Goal: Information Seeking & Learning: Learn about a topic

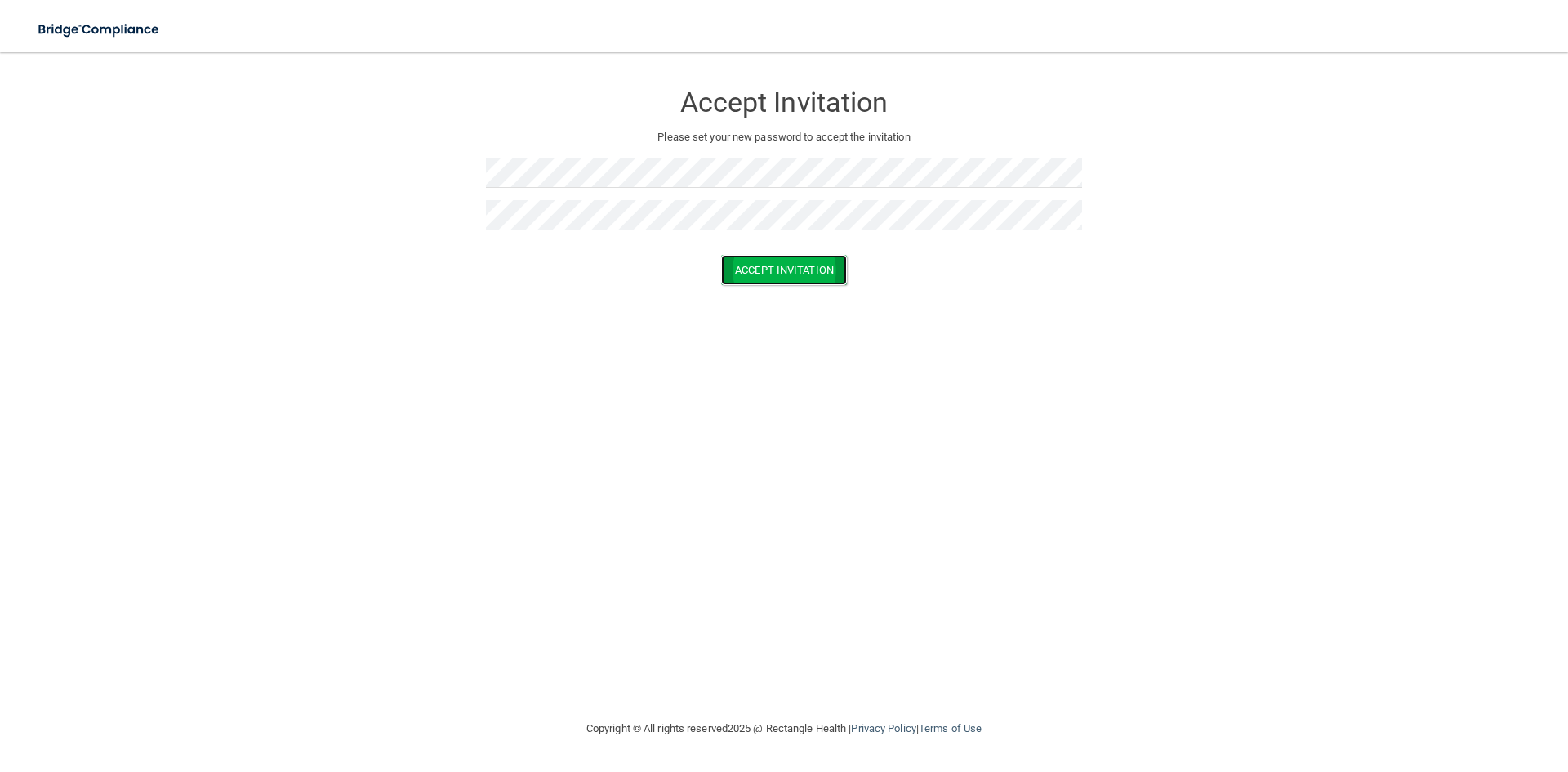
click at [769, 268] on button "Accept Invitation" at bounding box center [784, 269] width 126 height 30
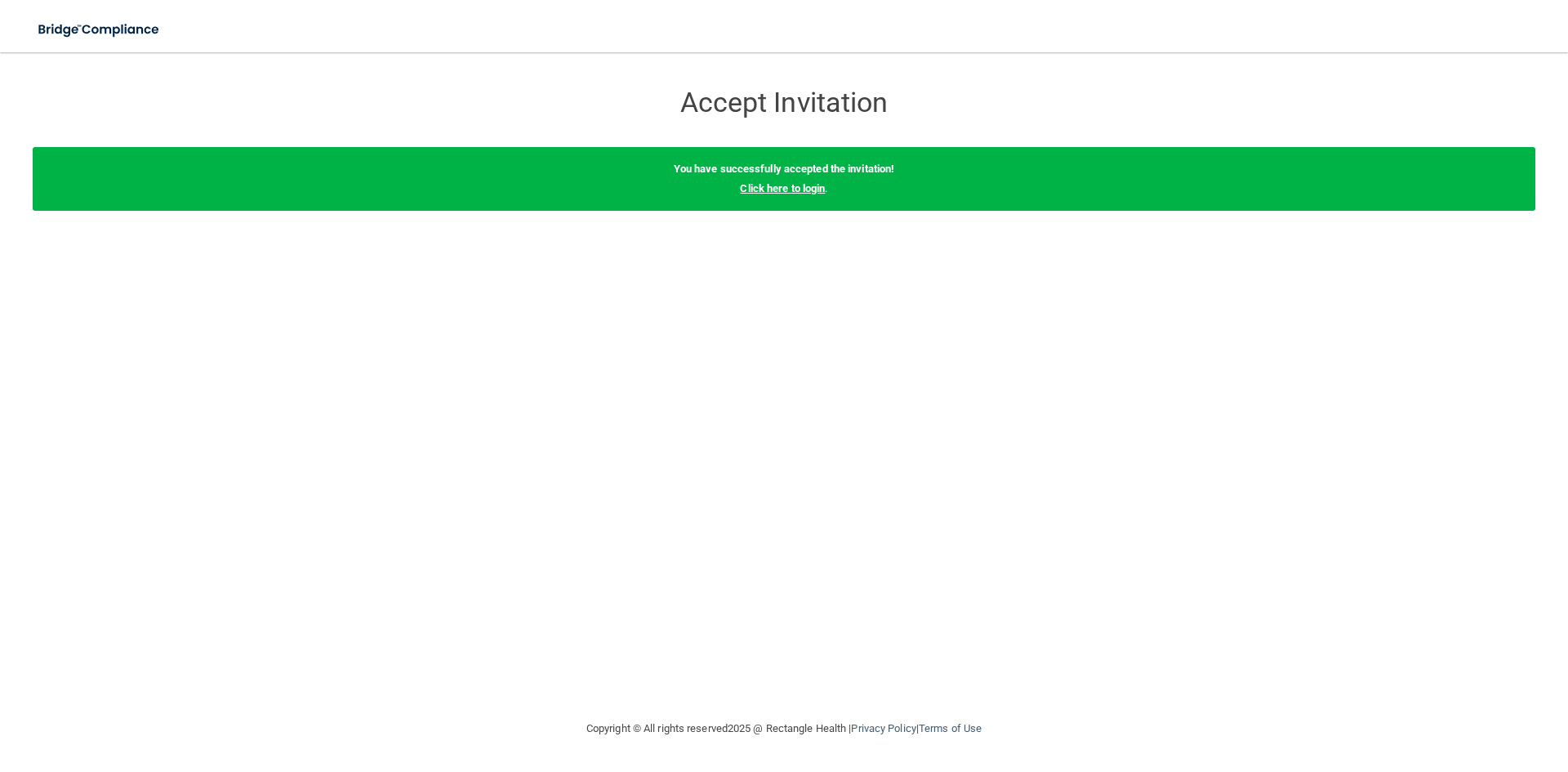
click at [803, 190] on link "Click here to login" at bounding box center [782, 188] width 85 height 12
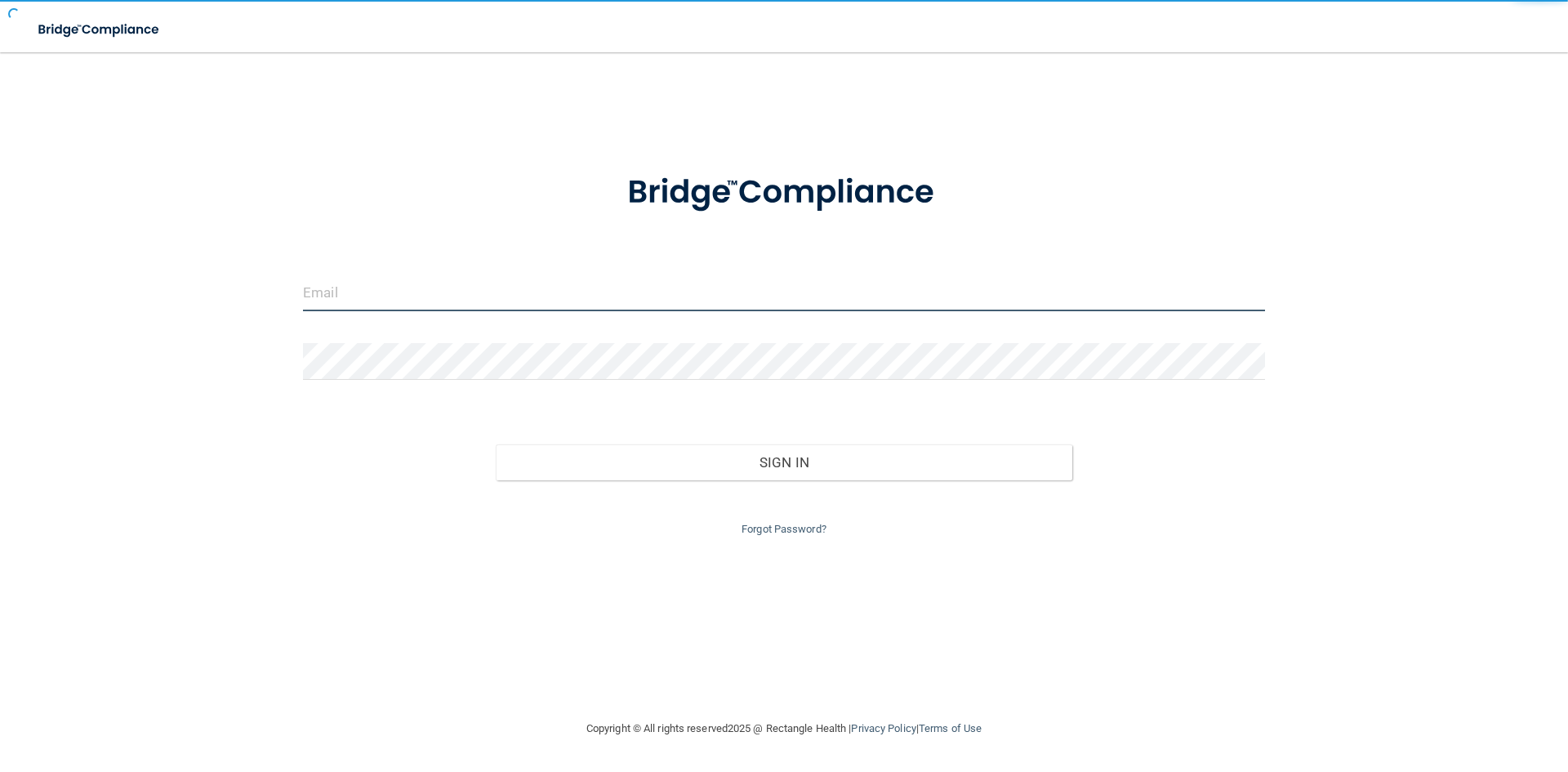
type input "pr@facial-oralsurgeryva.com"
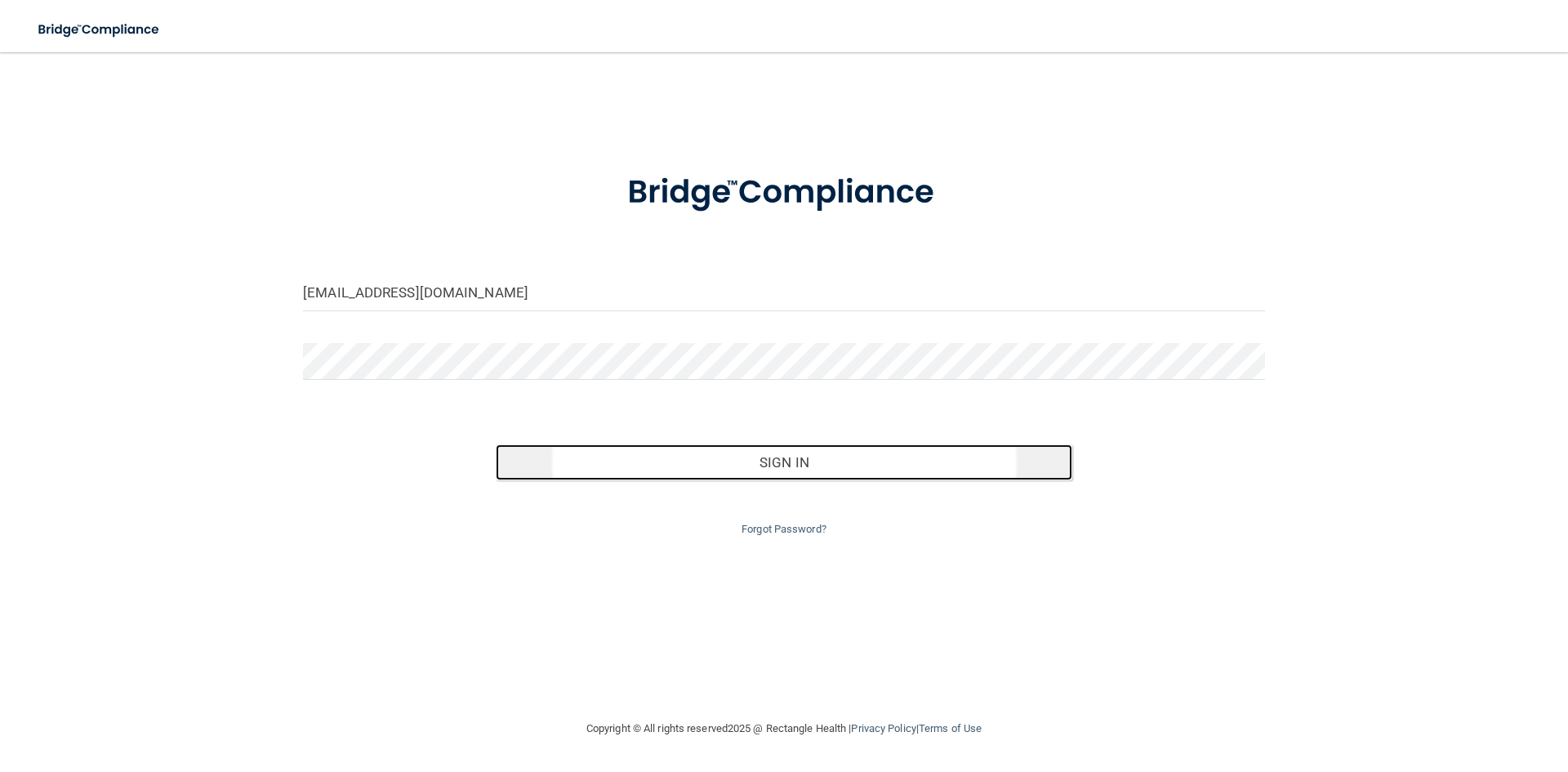
click at [764, 471] on button "Sign In" at bounding box center [785, 463] width 578 height 36
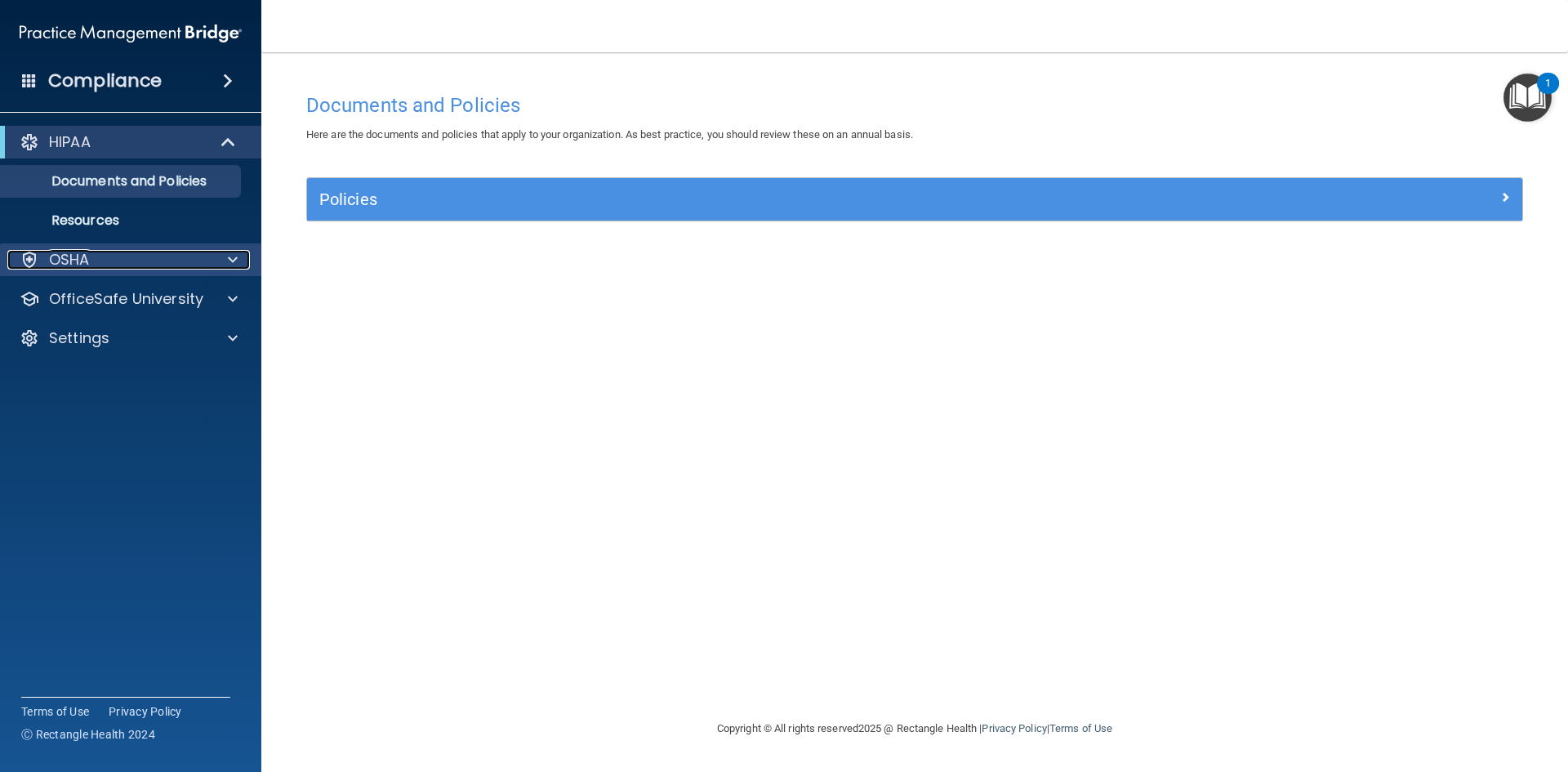
click at [128, 264] on div "OSHA" at bounding box center [109, 260] width 203 height 20
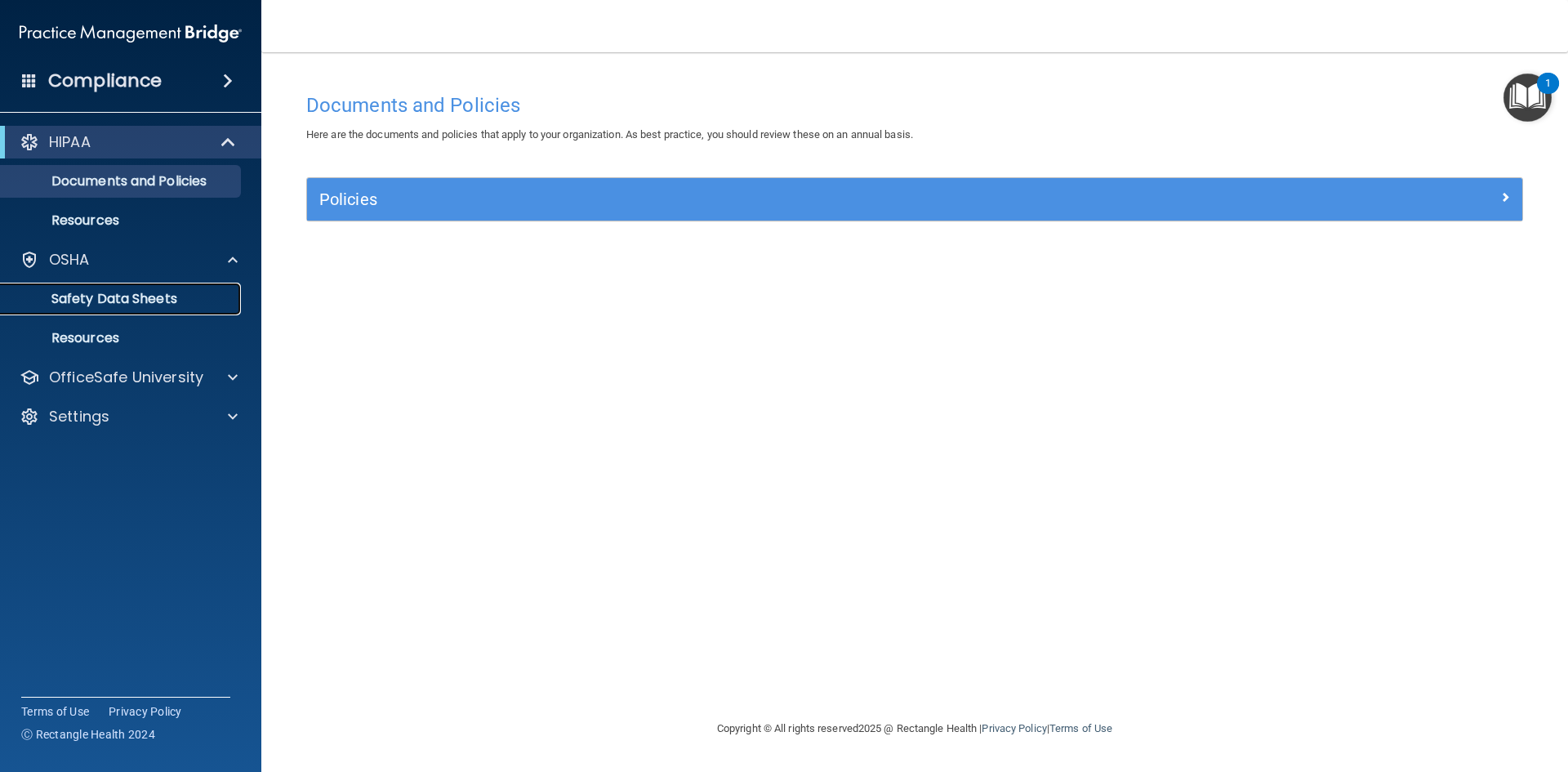
click at [140, 291] on p "Safety Data Sheets" at bounding box center [122, 299] width 223 height 16
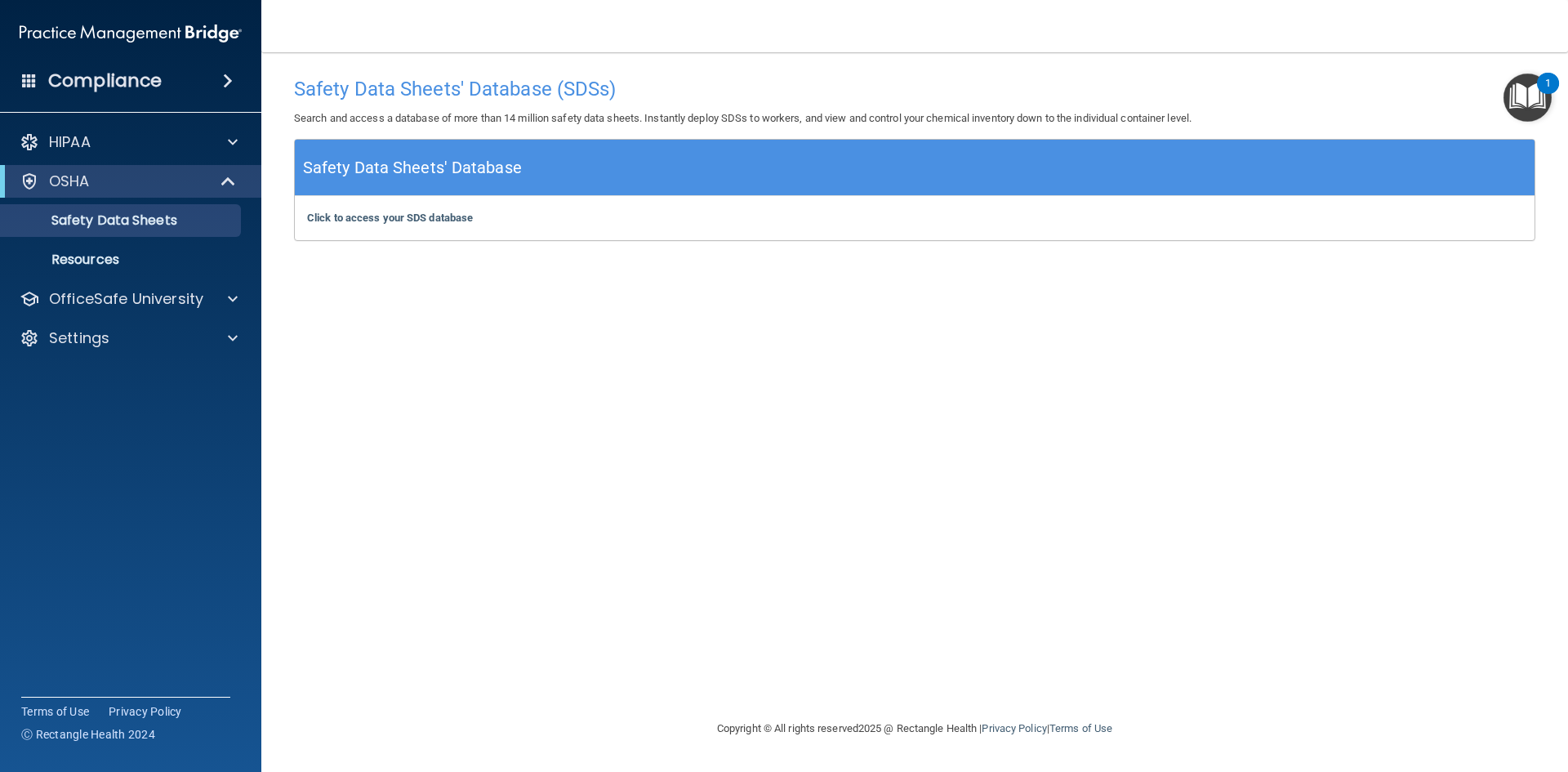
click at [223, 83] on span at bounding box center [228, 81] width 10 height 20
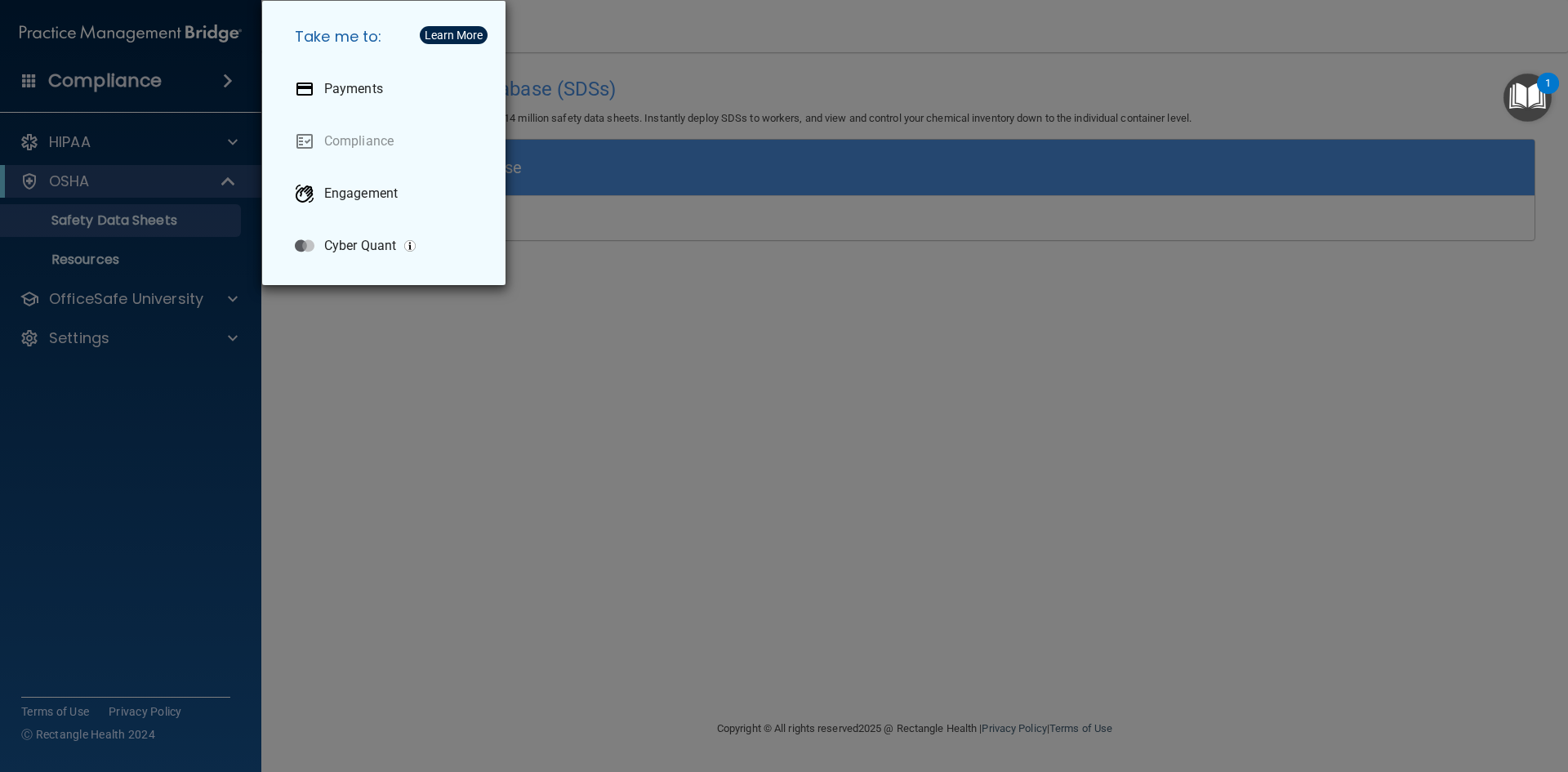
click at [174, 445] on div "Take me to: Payments Compliance Engagement Cyber Quant" at bounding box center [784, 386] width 1568 height 772
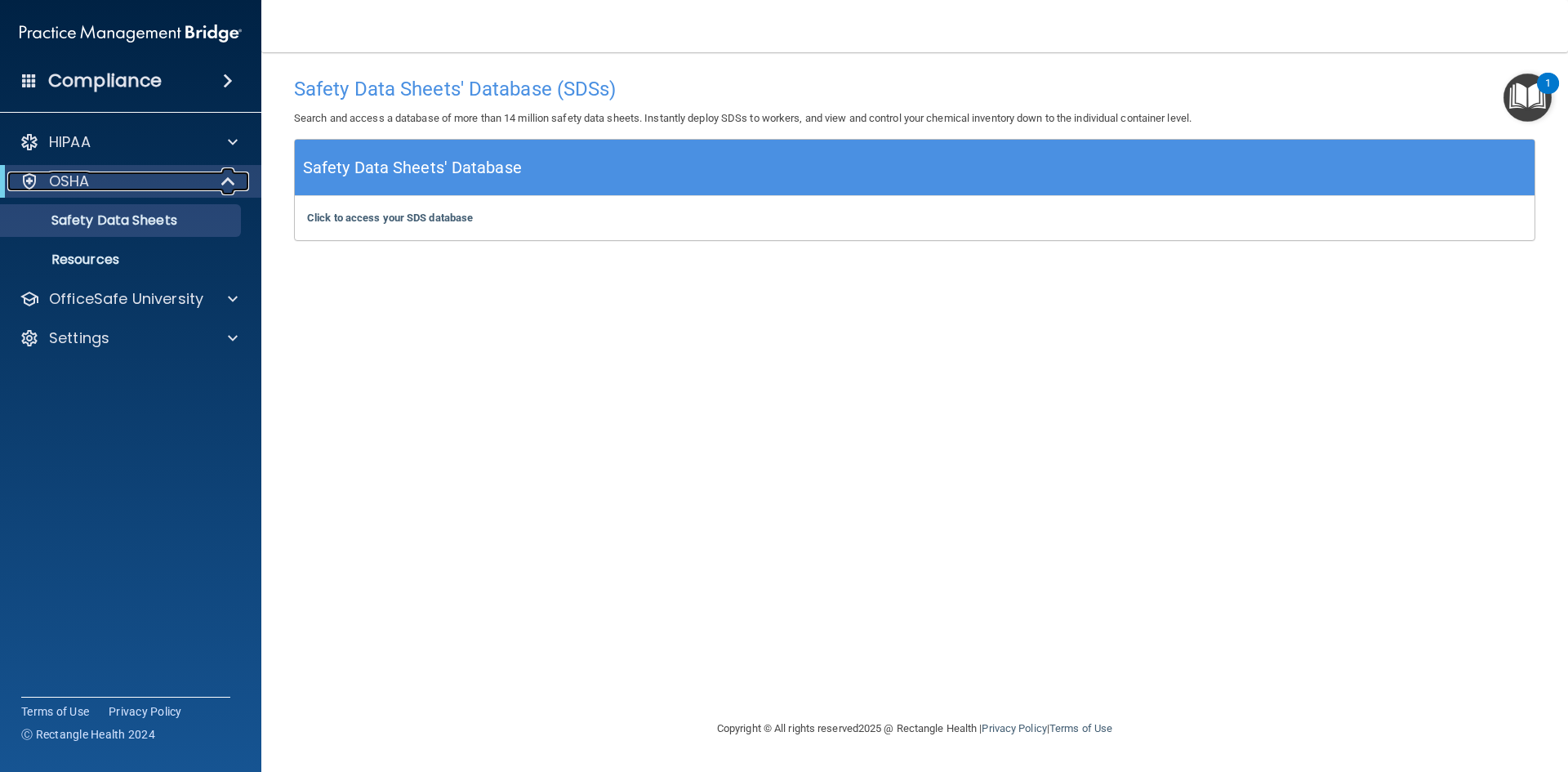
click at [223, 183] on span at bounding box center [229, 182] width 14 height 20
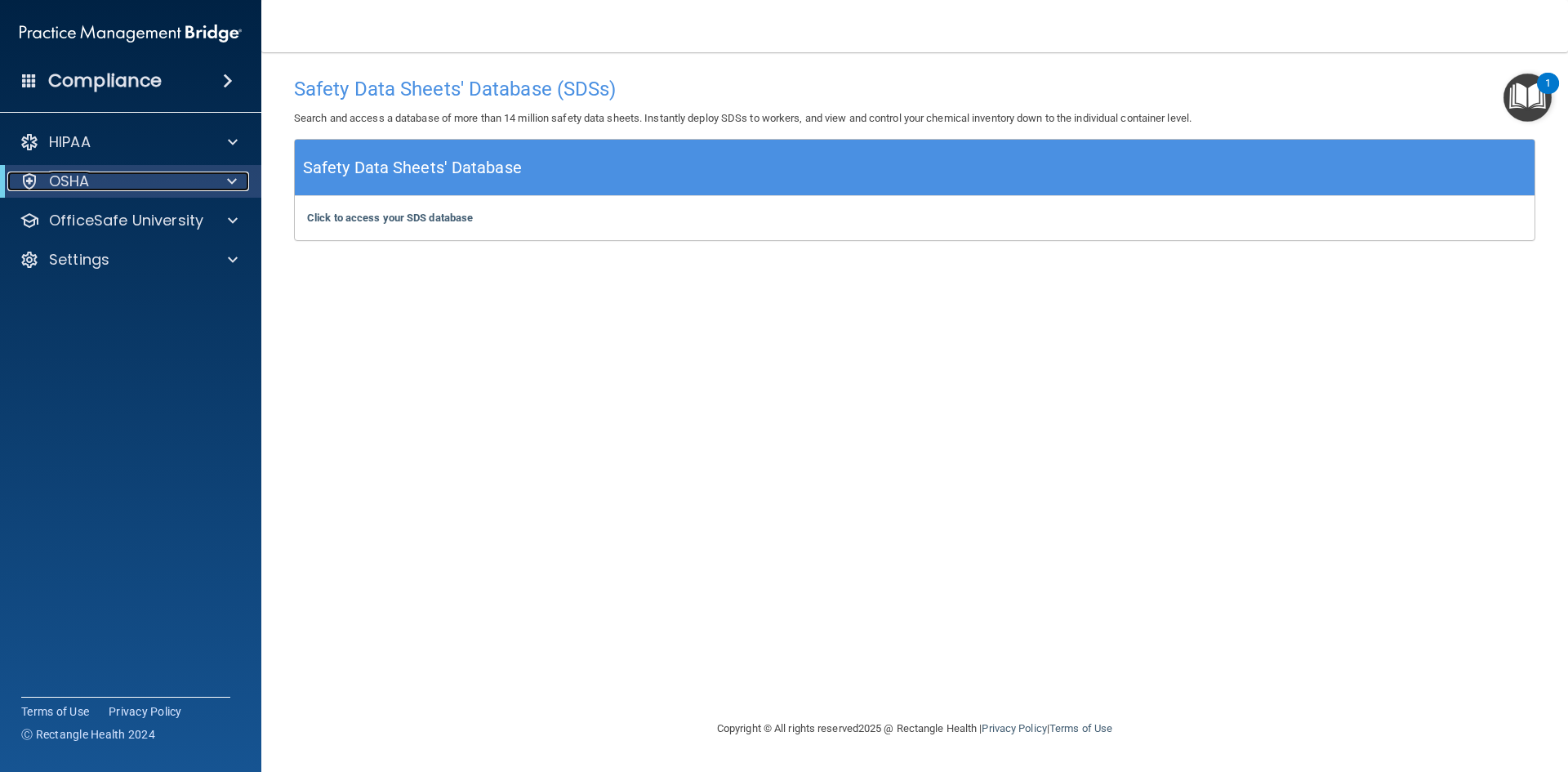
click at [223, 183] on div at bounding box center [229, 182] width 40 height 20
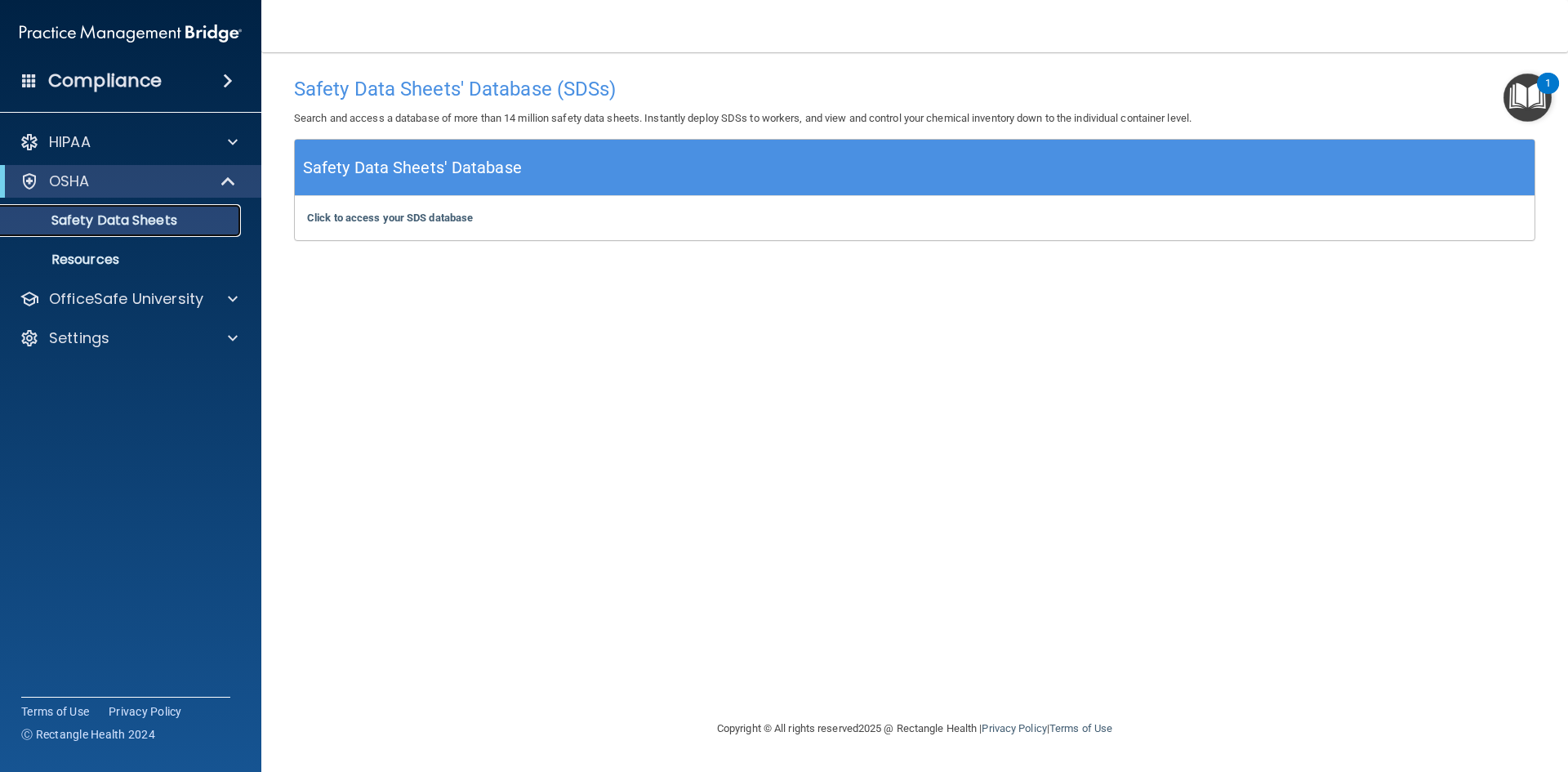
click at [205, 220] on p "Safety Data Sheets" at bounding box center [122, 221] width 223 height 16
click at [120, 283] on div "OfficeSafe University" at bounding box center [131, 299] width 262 height 33
click at [135, 296] on p "OfficeSafe University" at bounding box center [126, 299] width 155 height 20
click at [102, 377] on p "OSHA Training" at bounding box center [77, 377] width 133 height 16
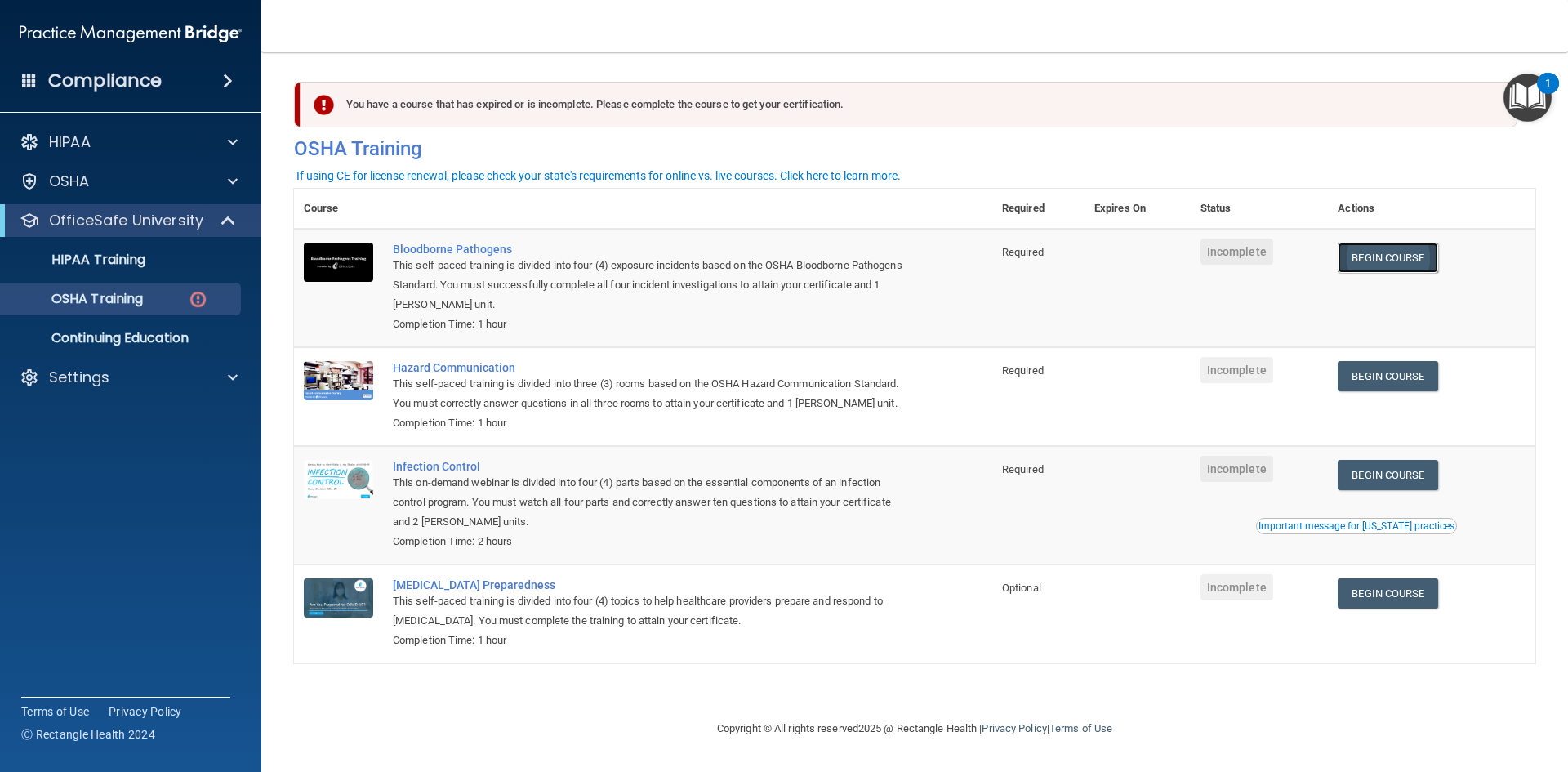
click at [1404, 260] on link "Begin Course" at bounding box center [1388, 257] width 100 height 30
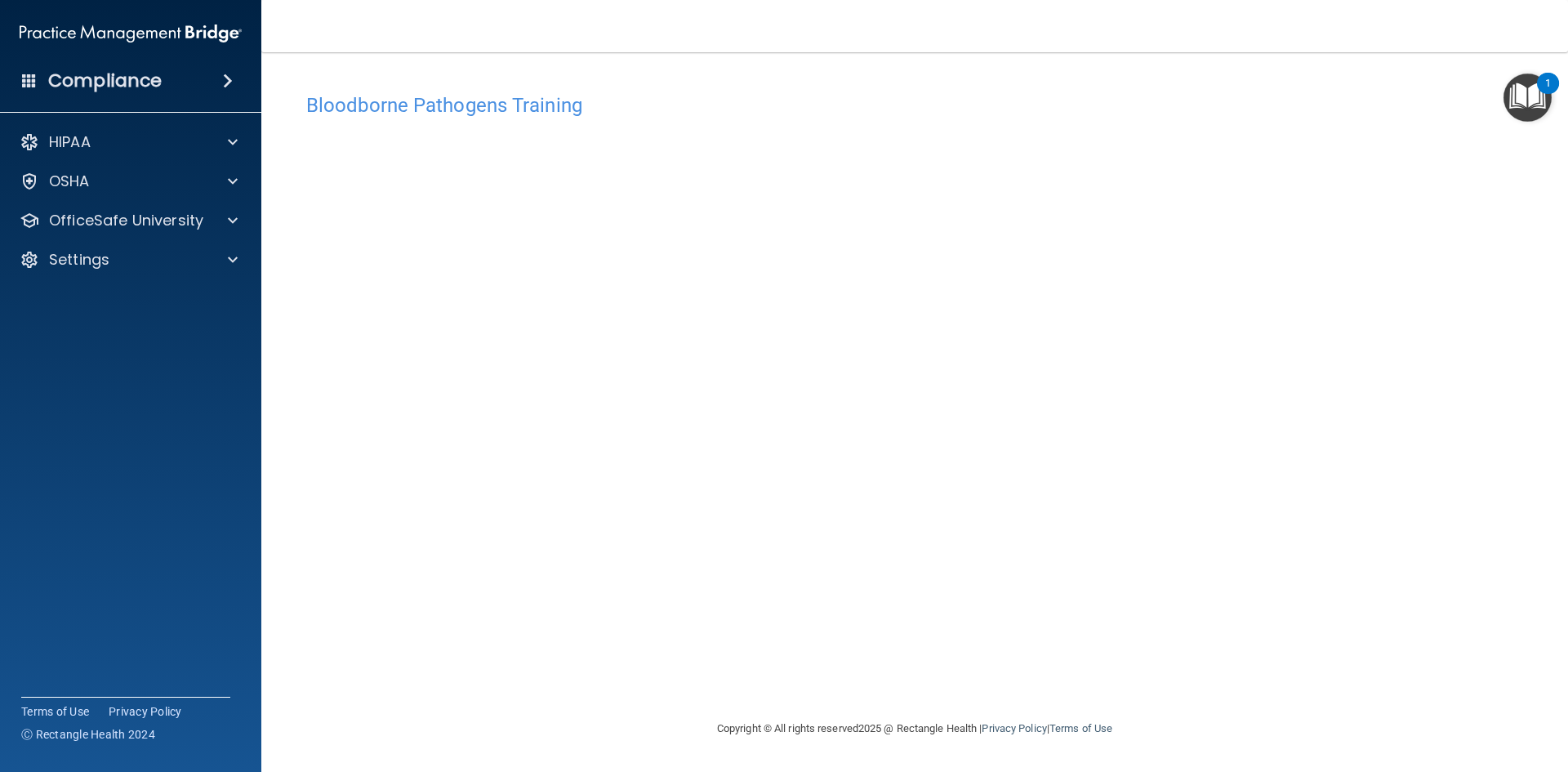
click at [651, 124] on div "Bloodborne Pathogens Training" at bounding box center [914, 105] width 1241 height 40
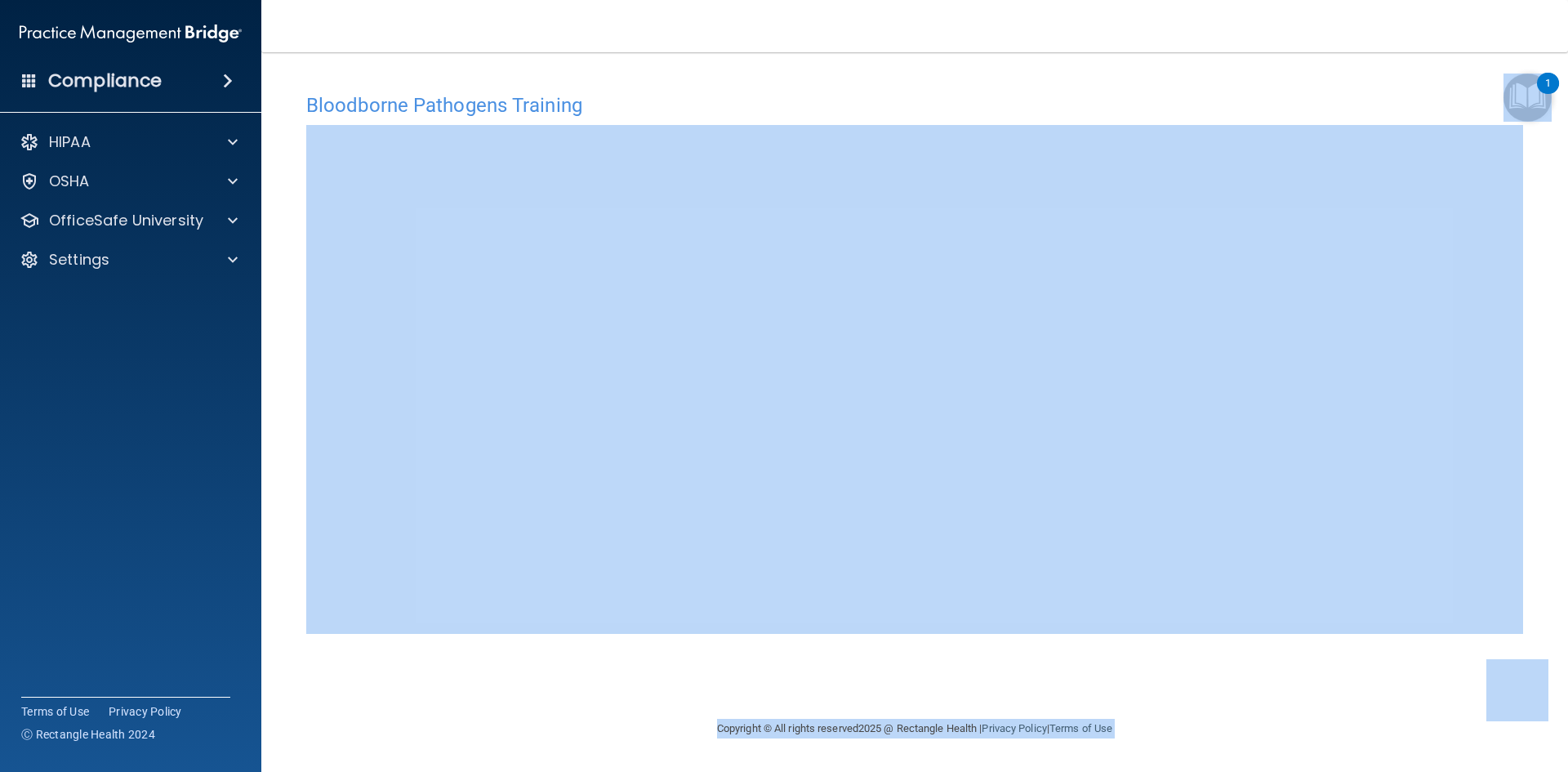
click at [1530, 80] on body "Compliance HIPAA Documents and Policies Report an Incident Business Associates …" at bounding box center [784, 386] width 1568 height 772
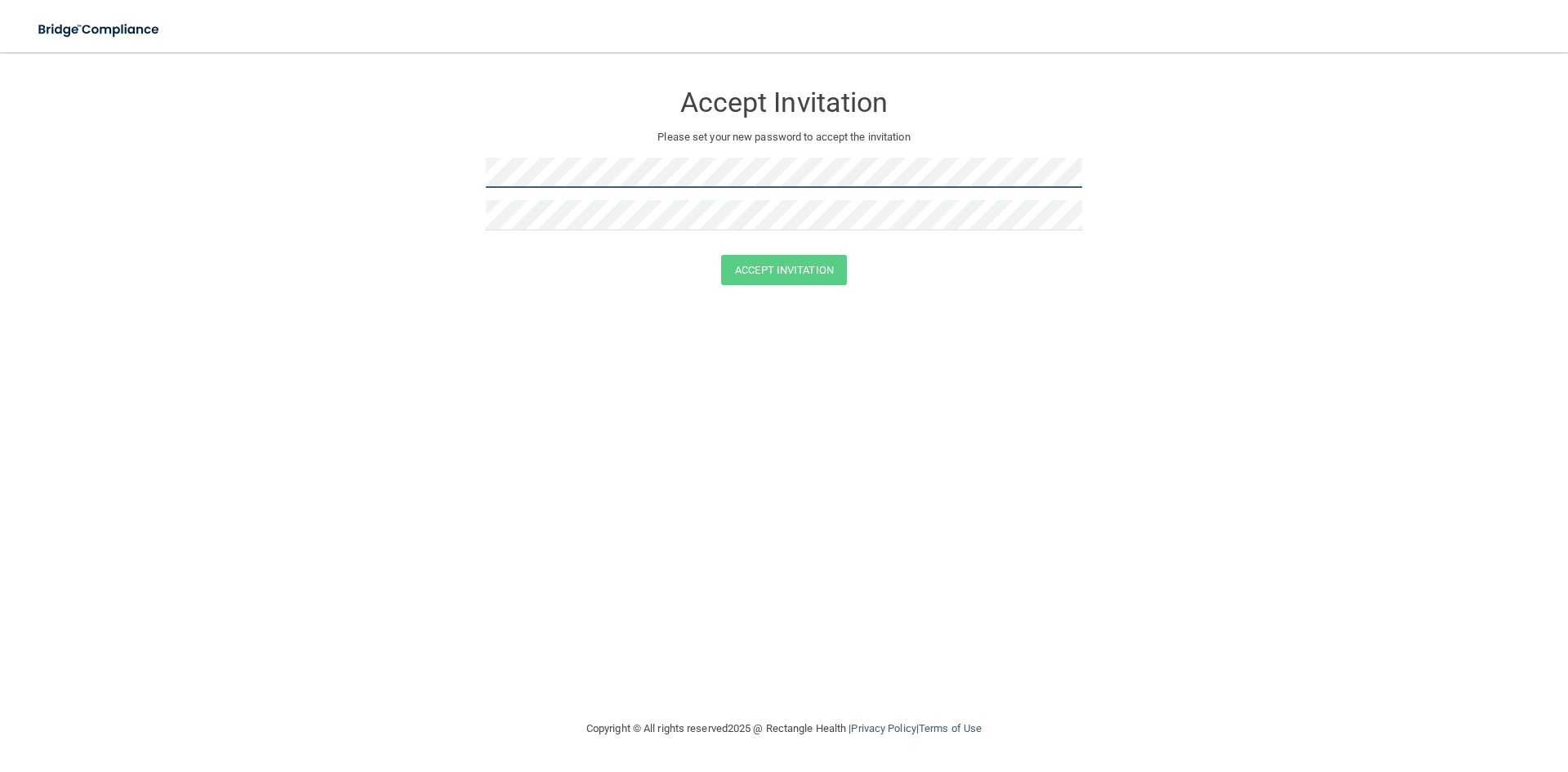
click at [442, 188] on form "Accept Invitation Please set your new password to accept the invitation Accept …" at bounding box center [784, 187] width 1503 height 236
click at [791, 279] on button "Accept Invitation" at bounding box center [784, 269] width 126 height 30
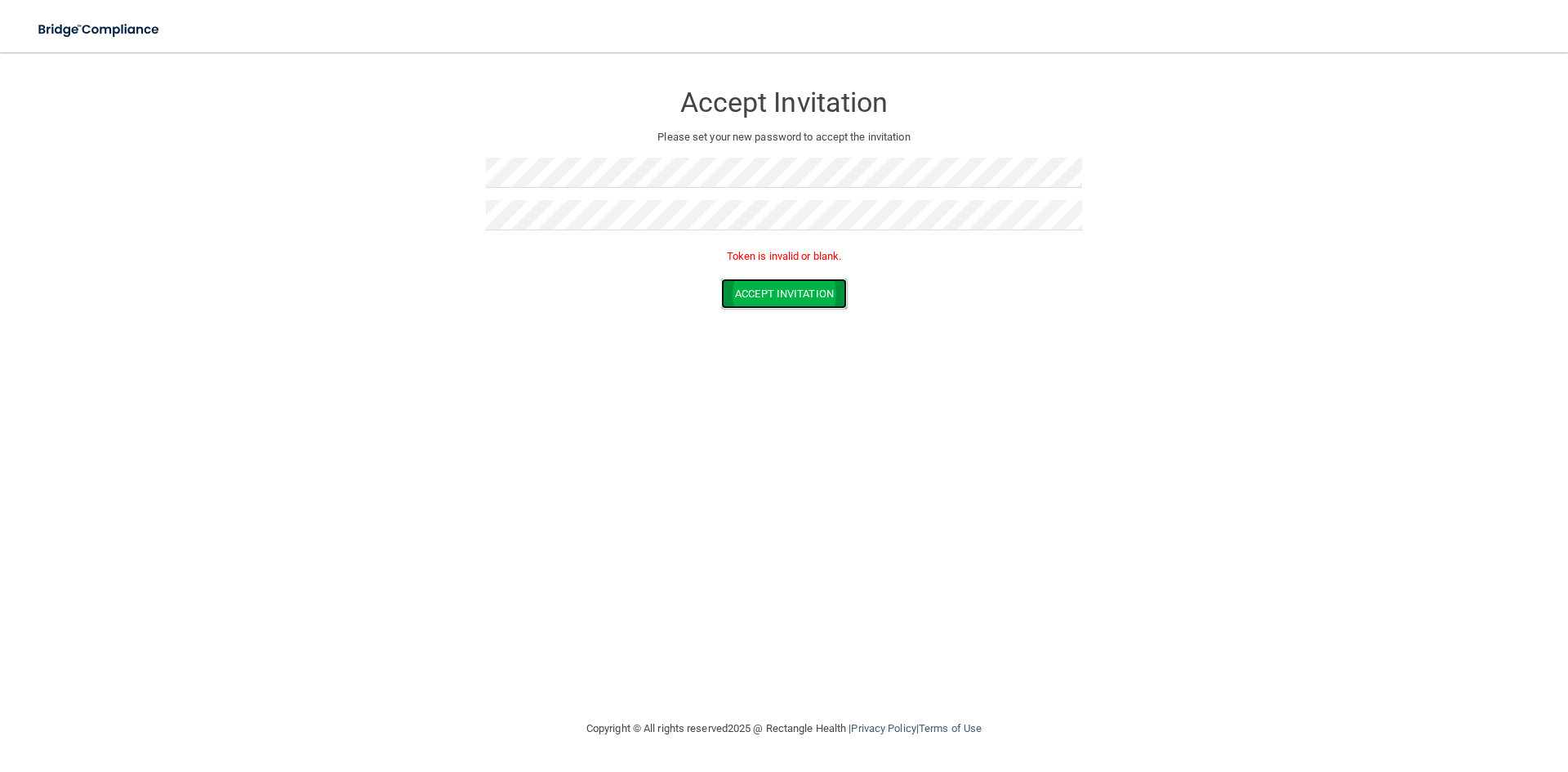
click at [791, 279] on button "Accept Invitation" at bounding box center [784, 293] width 126 height 30
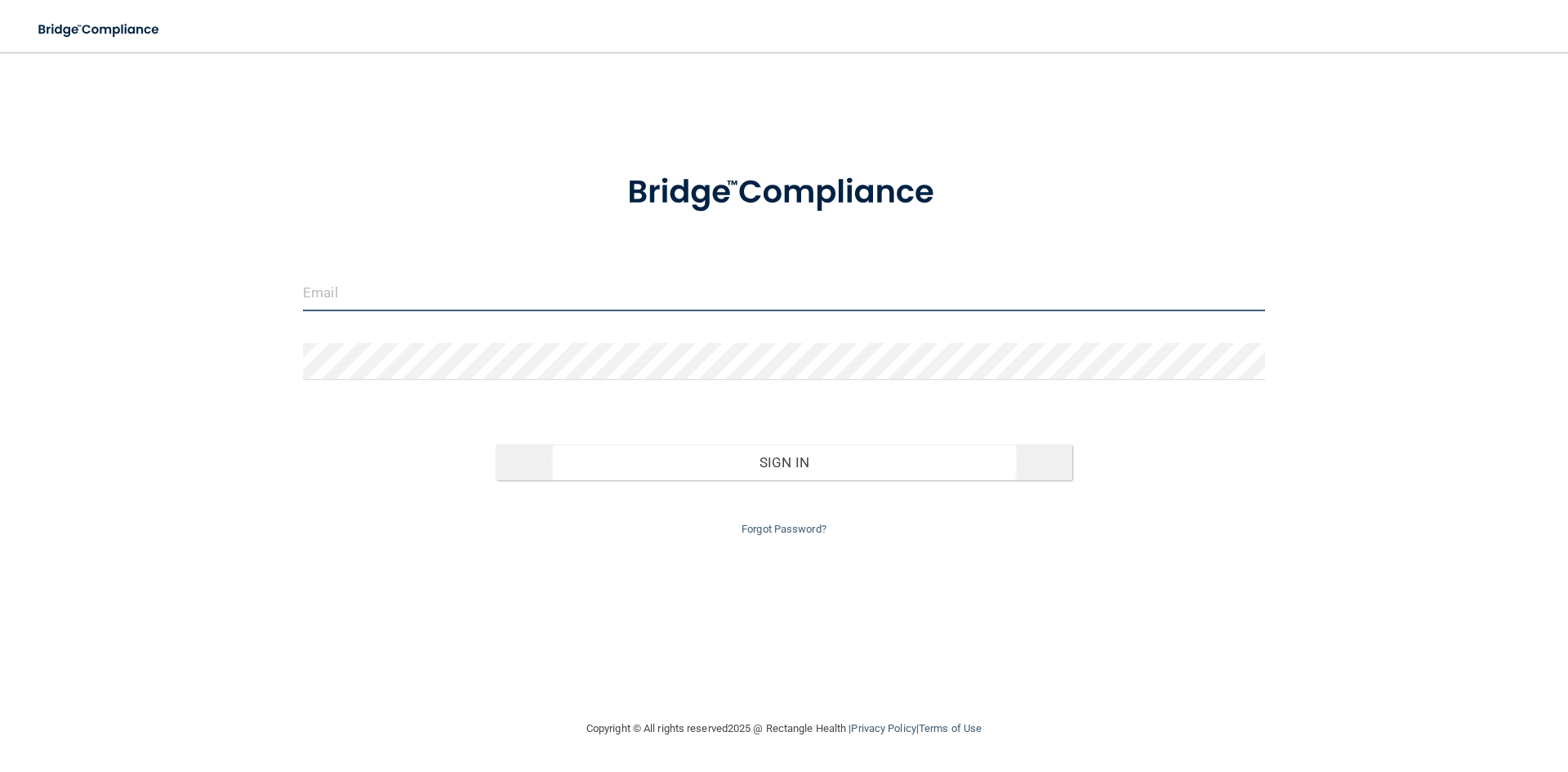
type input "[EMAIL_ADDRESS][DOMAIN_NAME]"
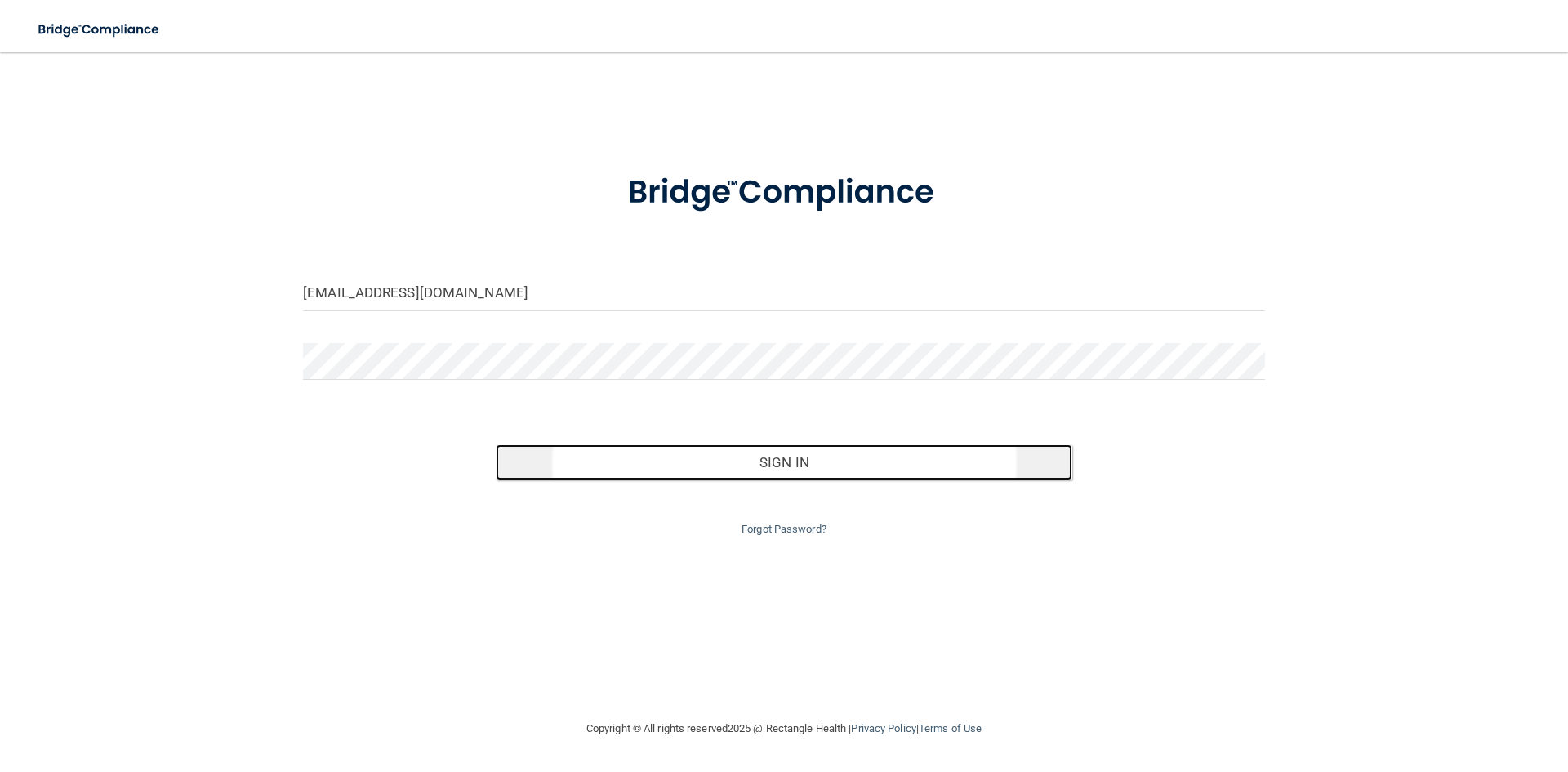
click at [769, 473] on button "Sign In" at bounding box center [785, 463] width 578 height 36
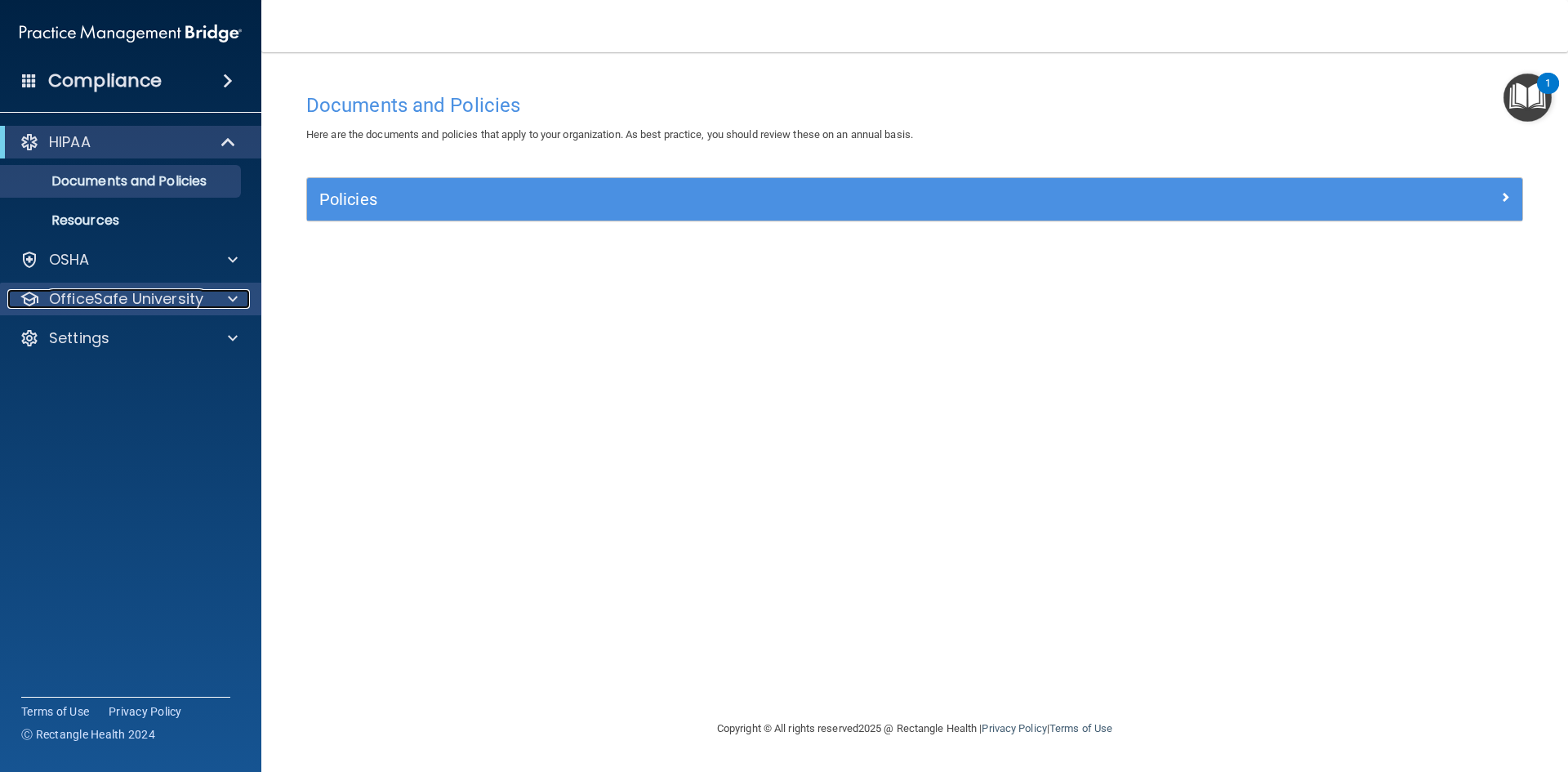
click at [166, 290] on p "OfficeSafe University" at bounding box center [126, 299] width 155 height 20
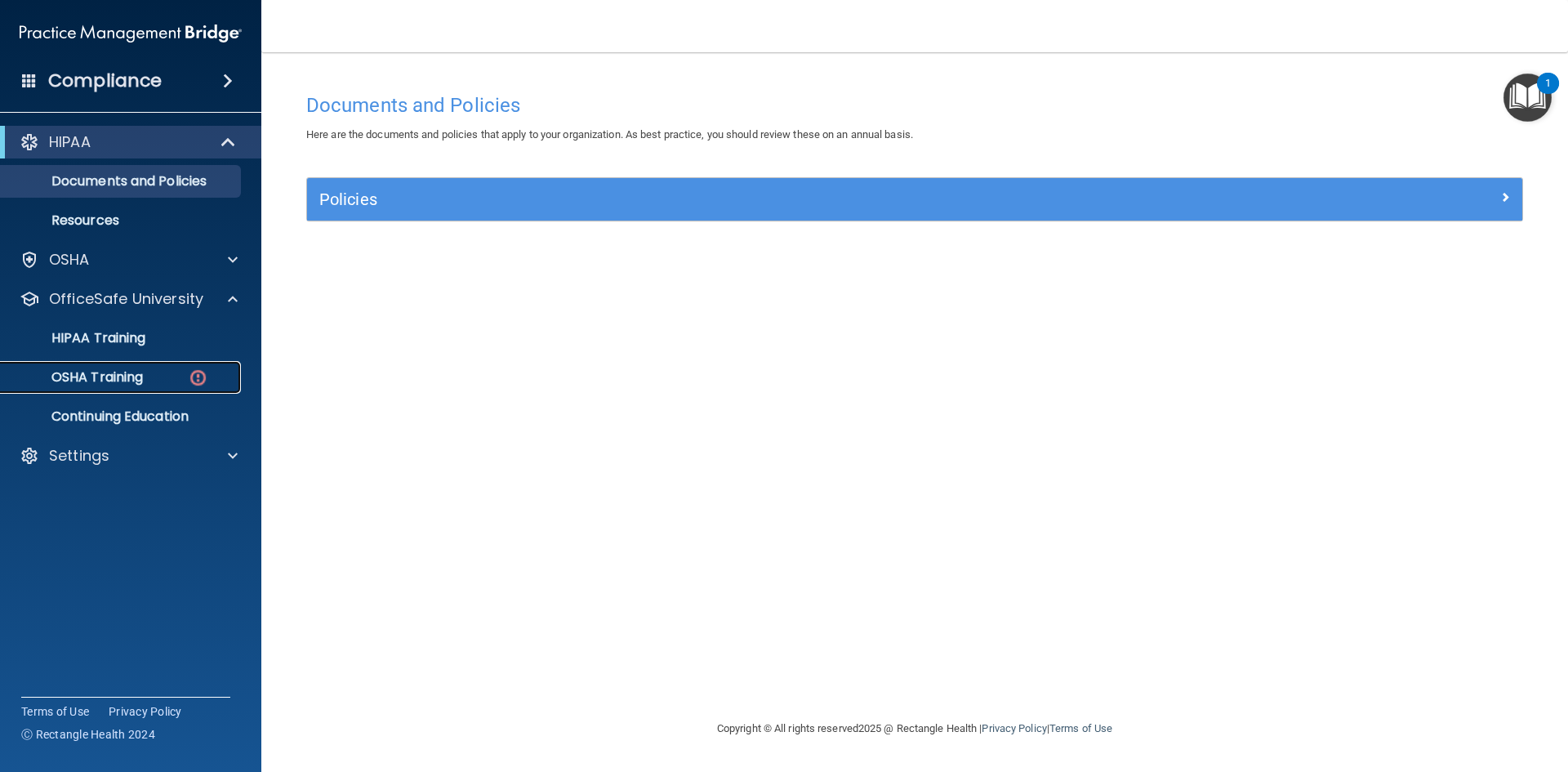
click at [142, 369] on p "OSHA Training" at bounding box center [77, 377] width 133 height 16
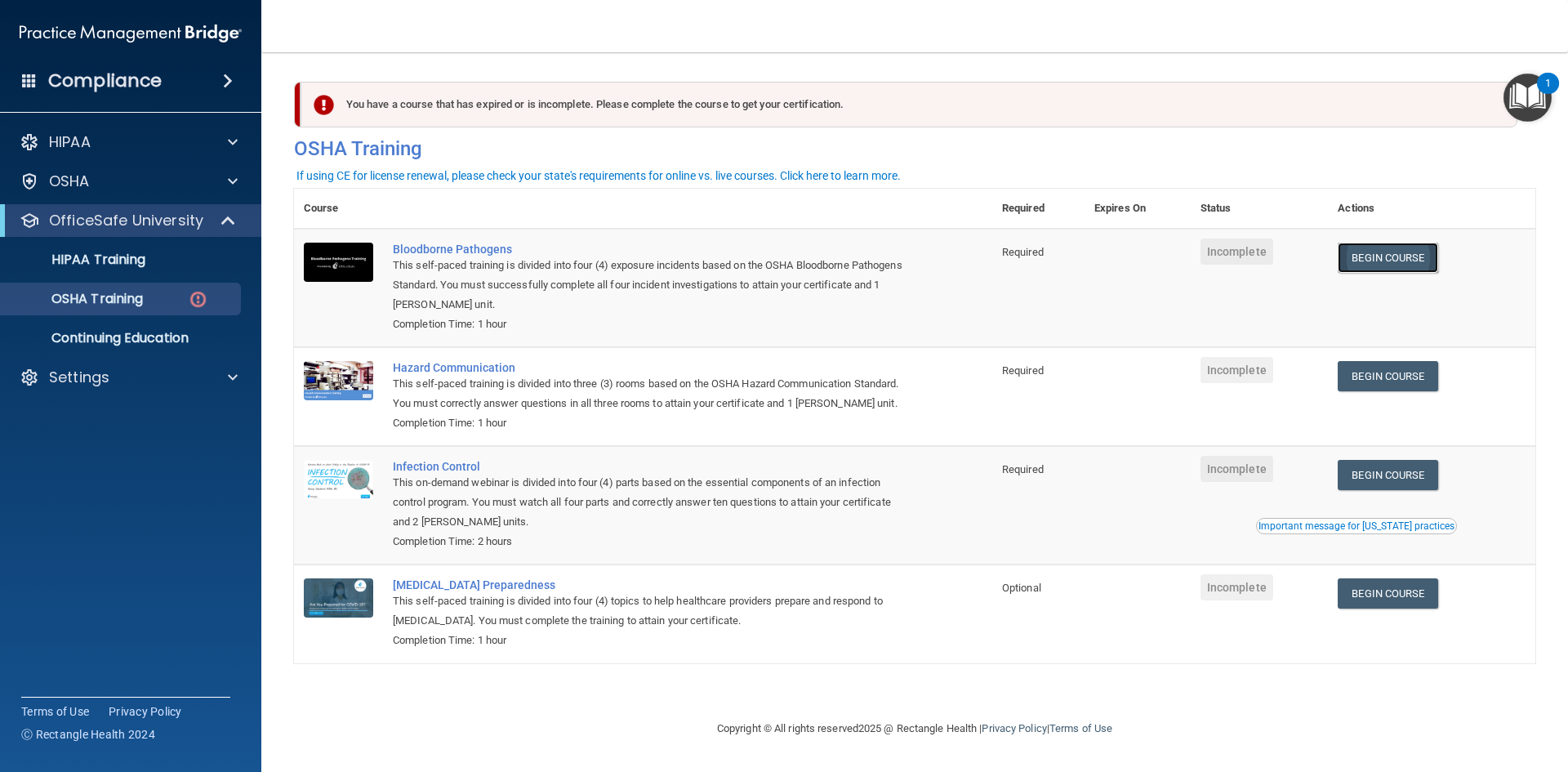
click at [1395, 264] on link "Begin Course" at bounding box center [1388, 257] width 100 height 30
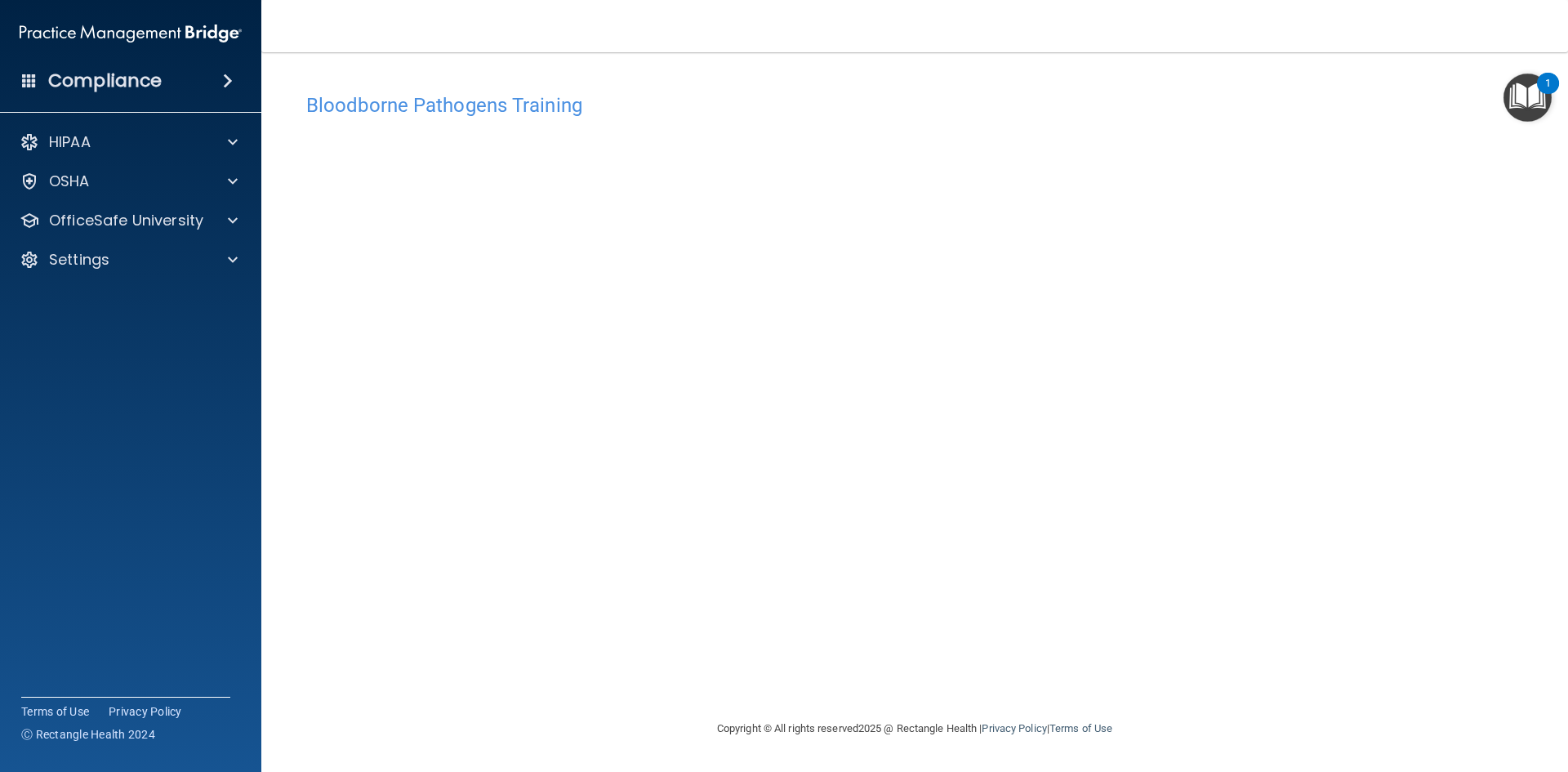
click at [1529, 291] on div "Bloodborne Pathogens Training This course doesn’t expire until . Are you sure y…" at bounding box center [914, 402] width 1241 height 634
click at [1543, 90] on div "1" at bounding box center [1548, 84] width 22 height 21
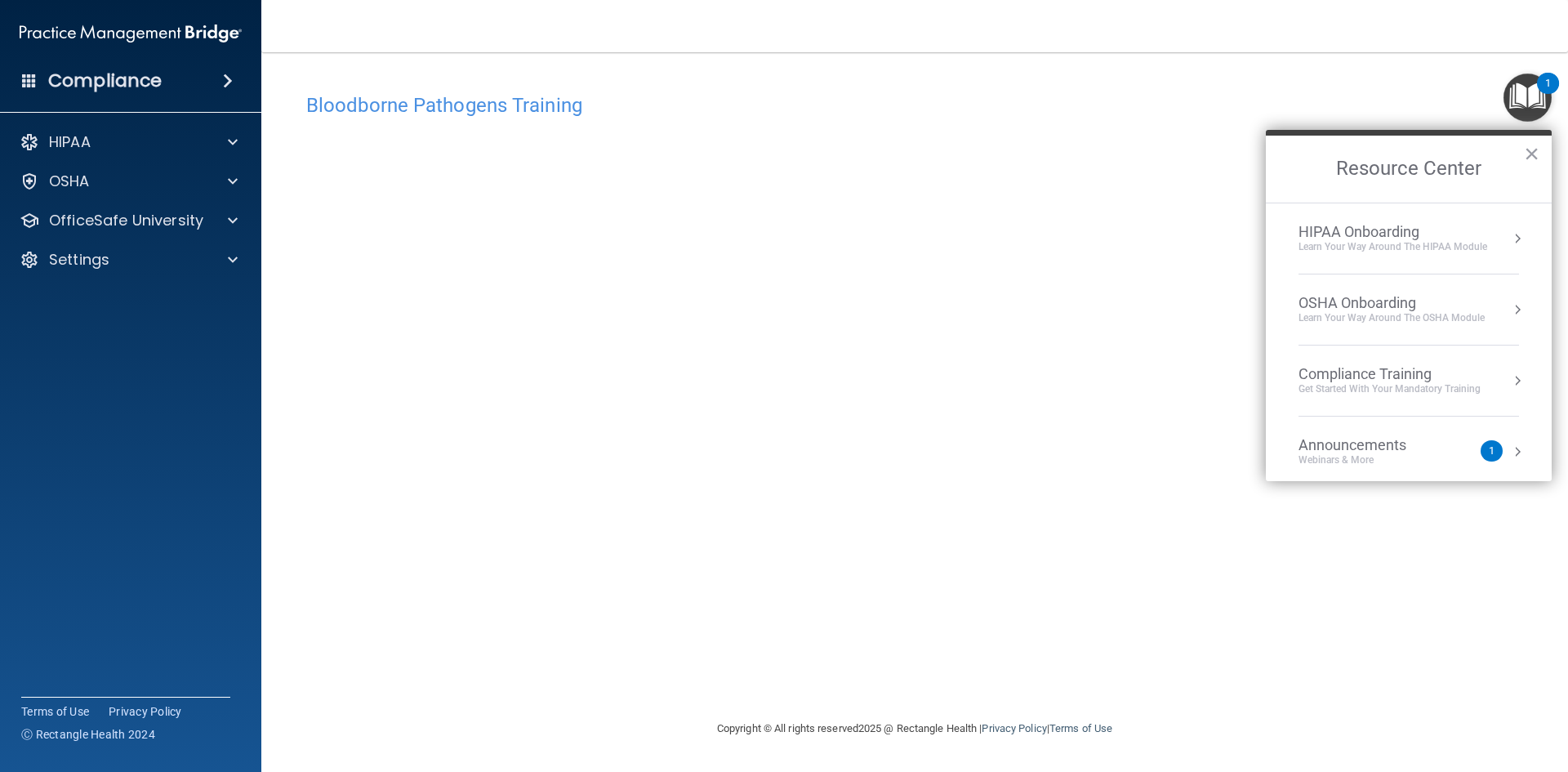
click at [1543, 90] on div "1" at bounding box center [1548, 84] width 22 height 21
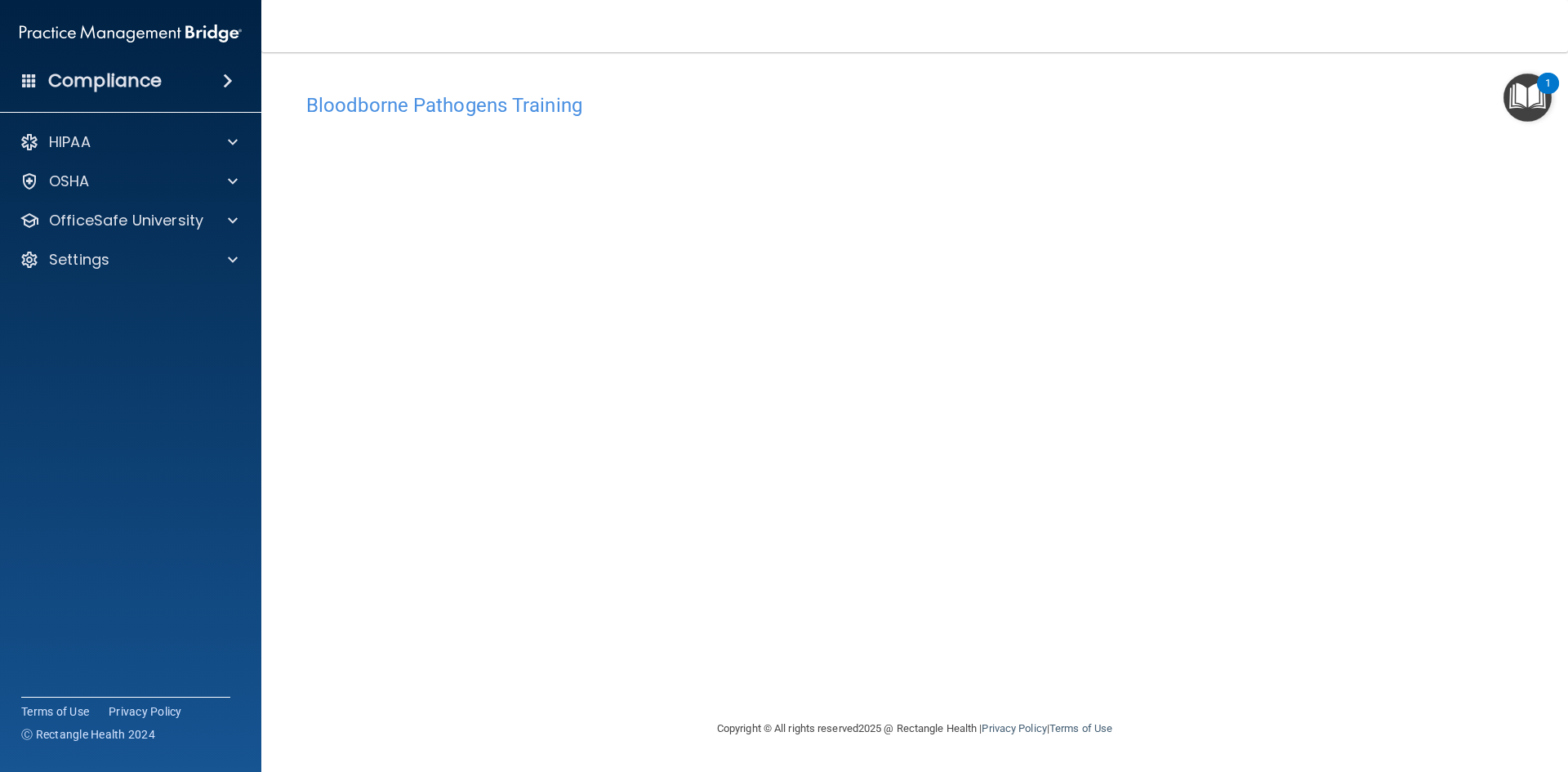
click at [1518, 96] on img "Open Resource Center, 1 new notification" at bounding box center [1528, 97] width 48 height 48
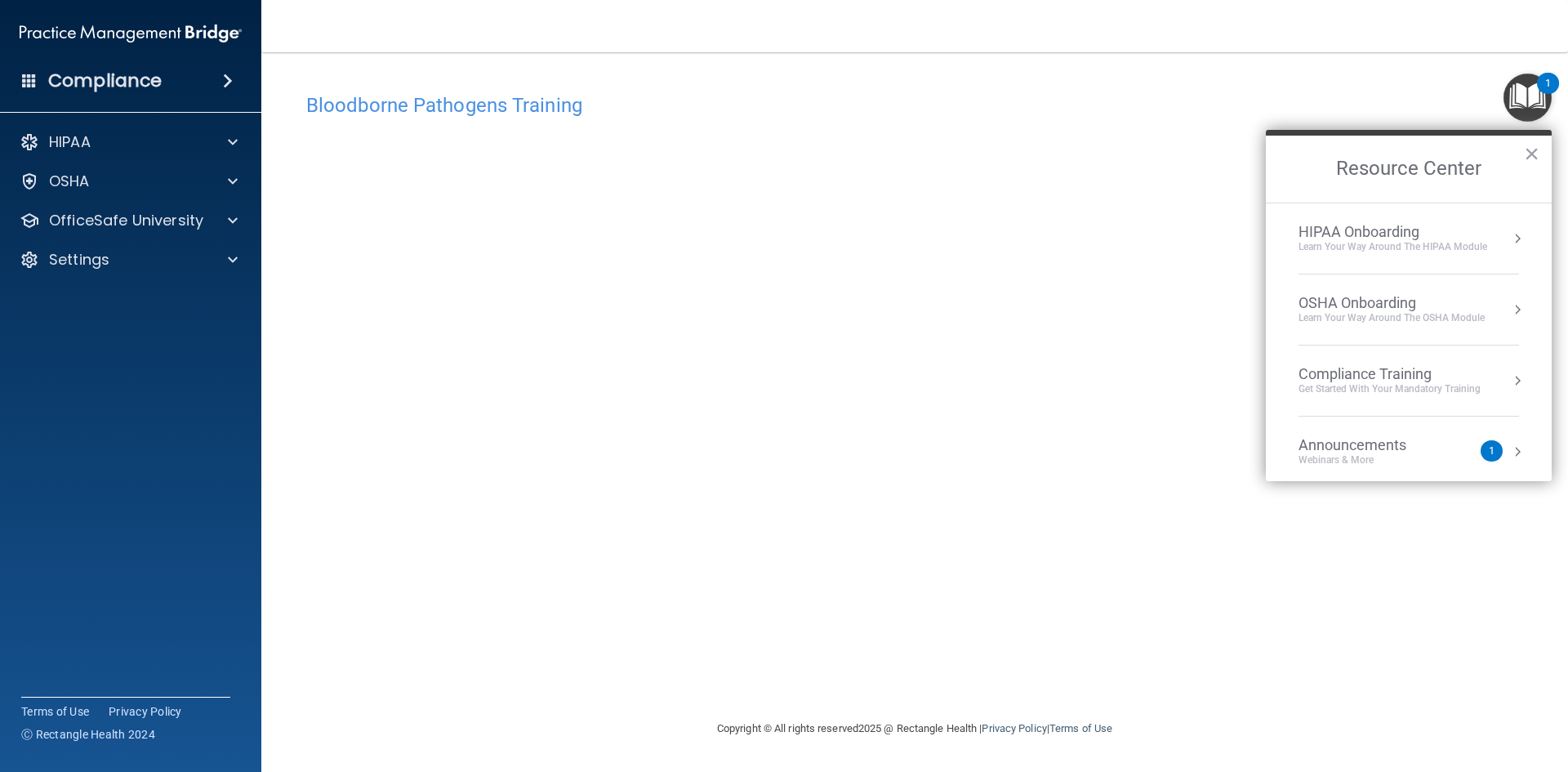
click at [1518, 96] on img "Open Resource Center, 1 new notification" at bounding box center [1528, 97] width 48 height 48
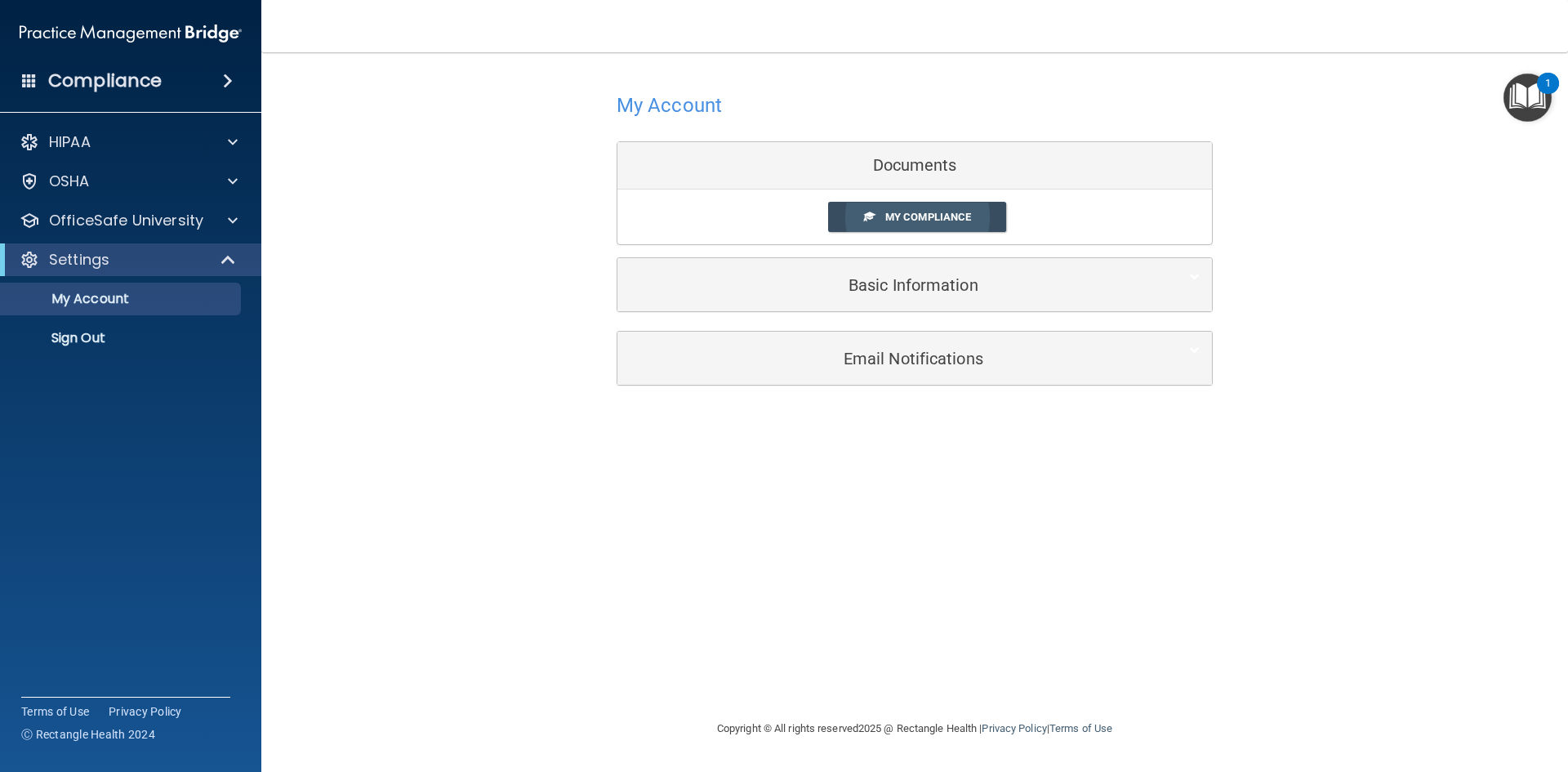
click at [935, 210] on link "My Compliance" at bounding box center [917, 217] width 179 height 30
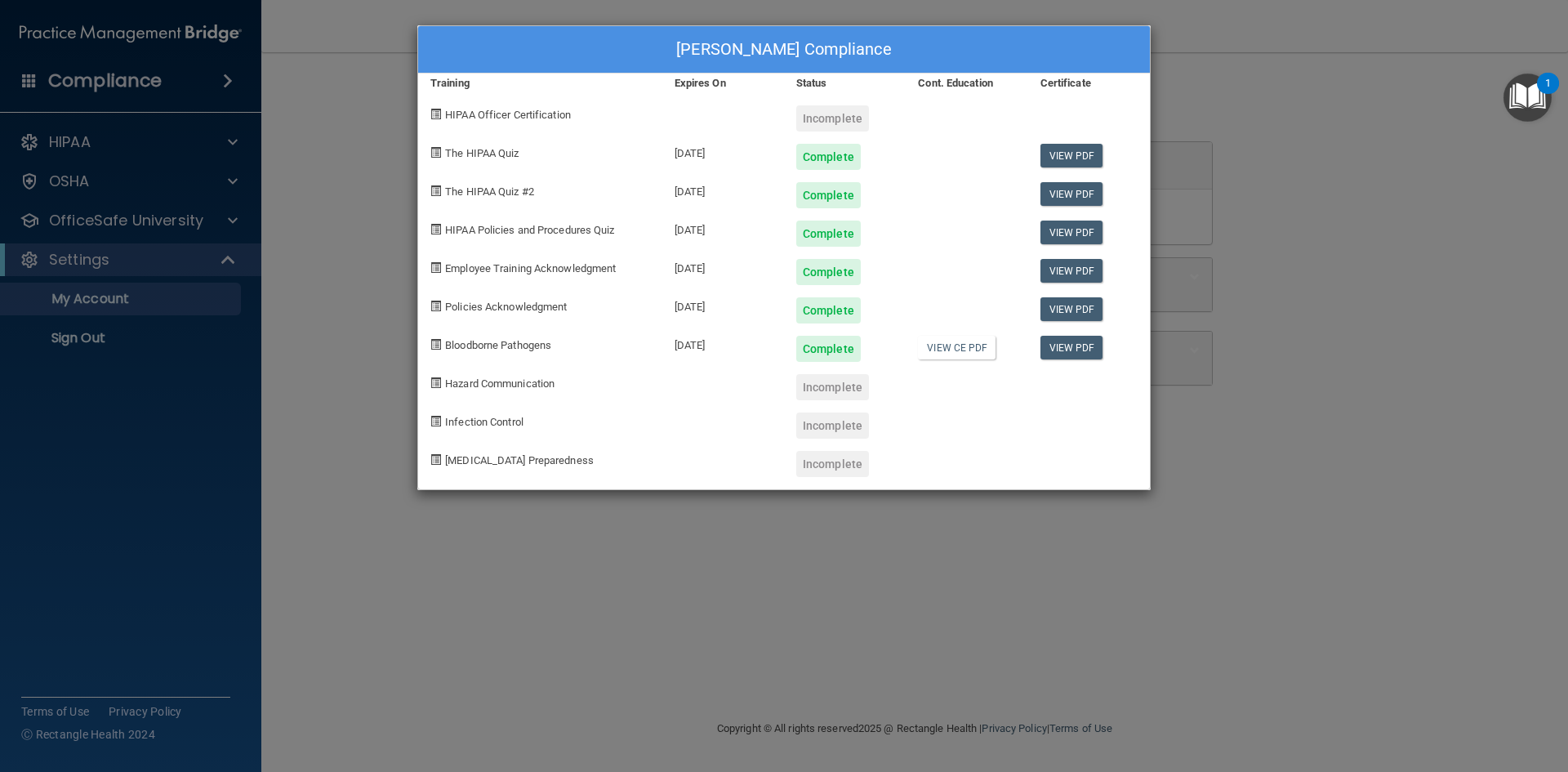
click at [1313, 83] on div "Michelle Antonelli's Compliance Training Expires On Status Cont. Education Cert…" at bounding box center [784, 386] width 1568 height 772
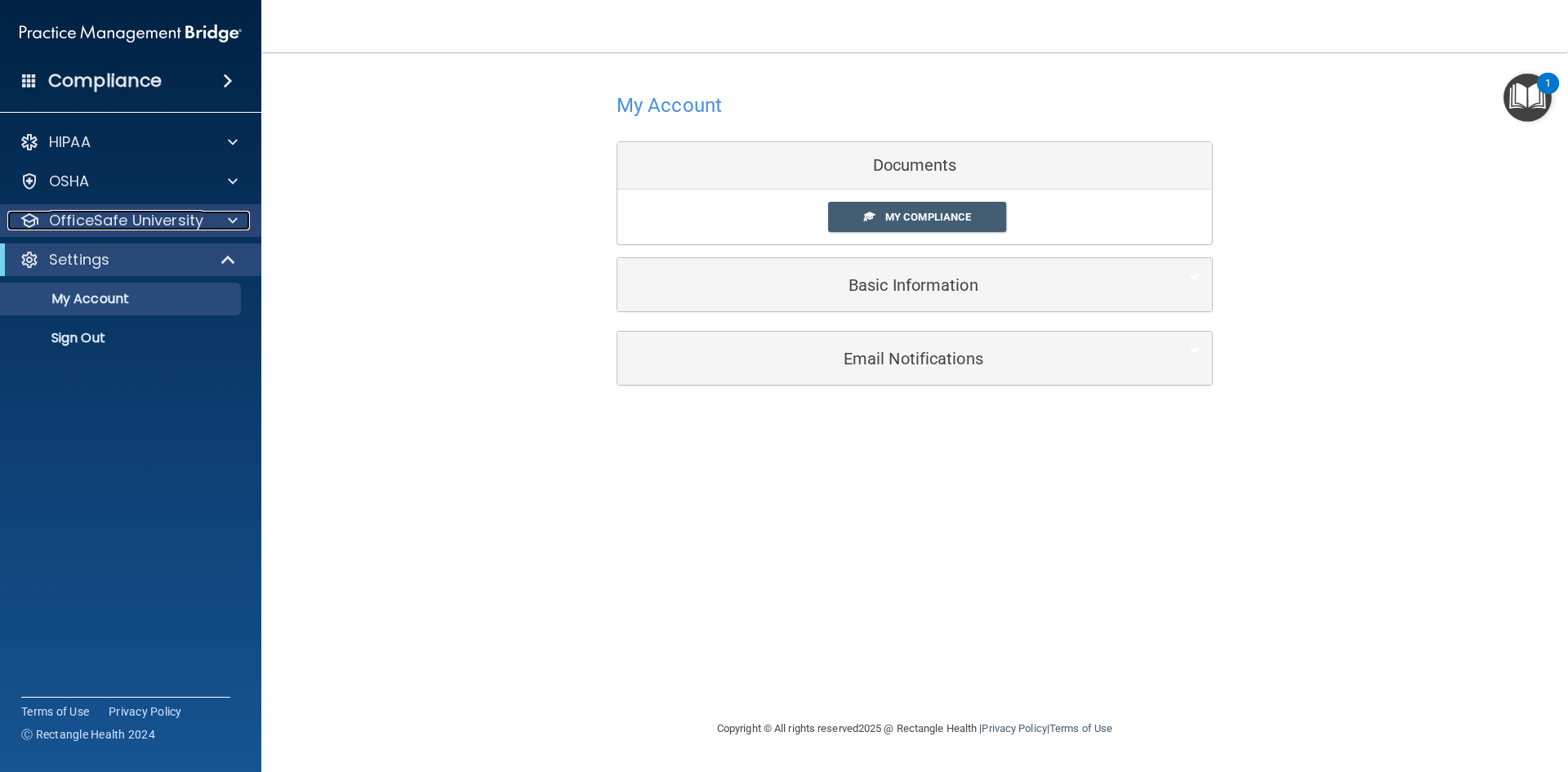
click at [161, 221] on p "OfficeSafe University" at bounding box center [126, 221] width 155 height 20
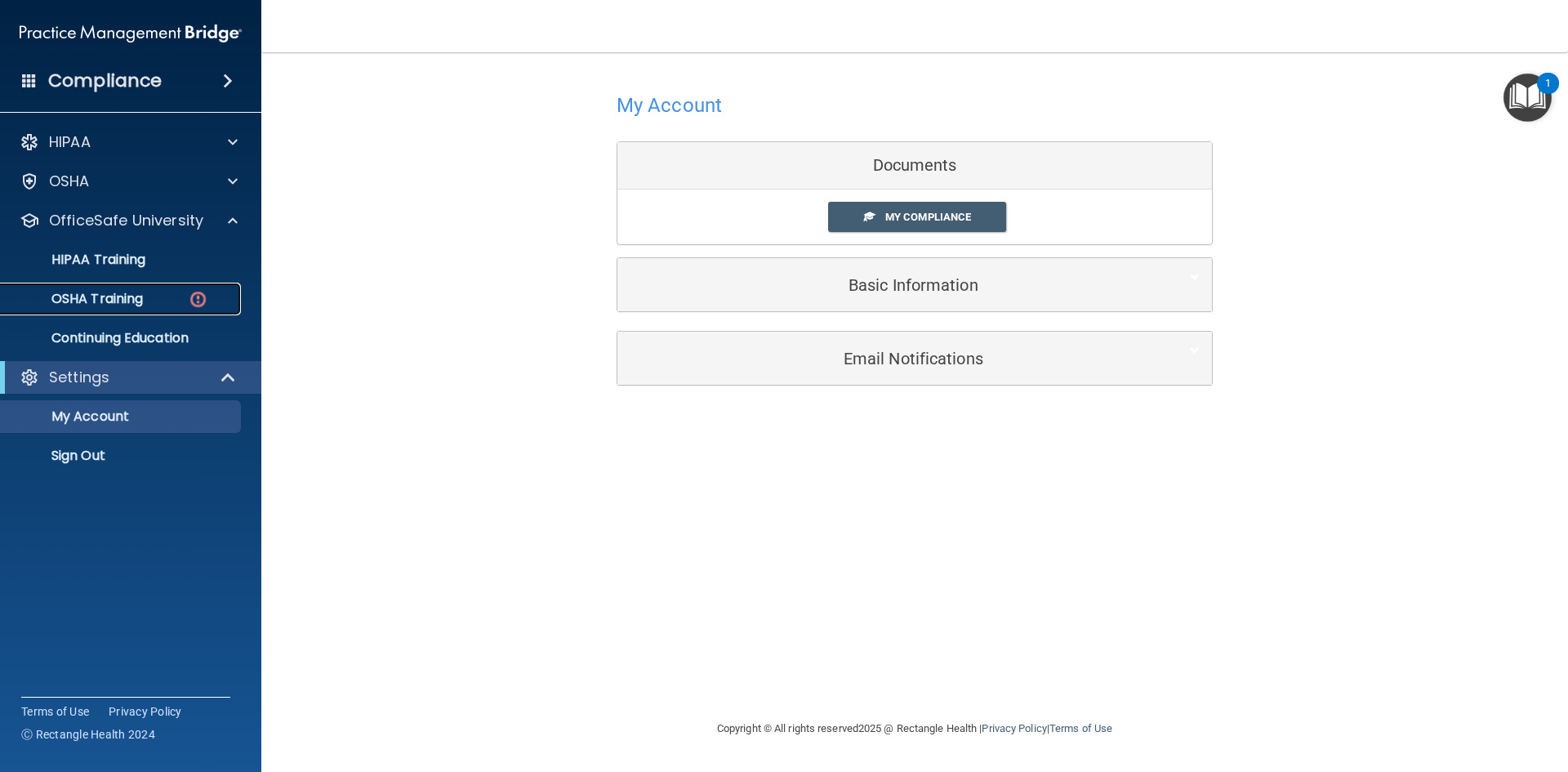
click at [153, 291] on div "OSHA Training" at bounding box center [122, 299] width 223 height 16
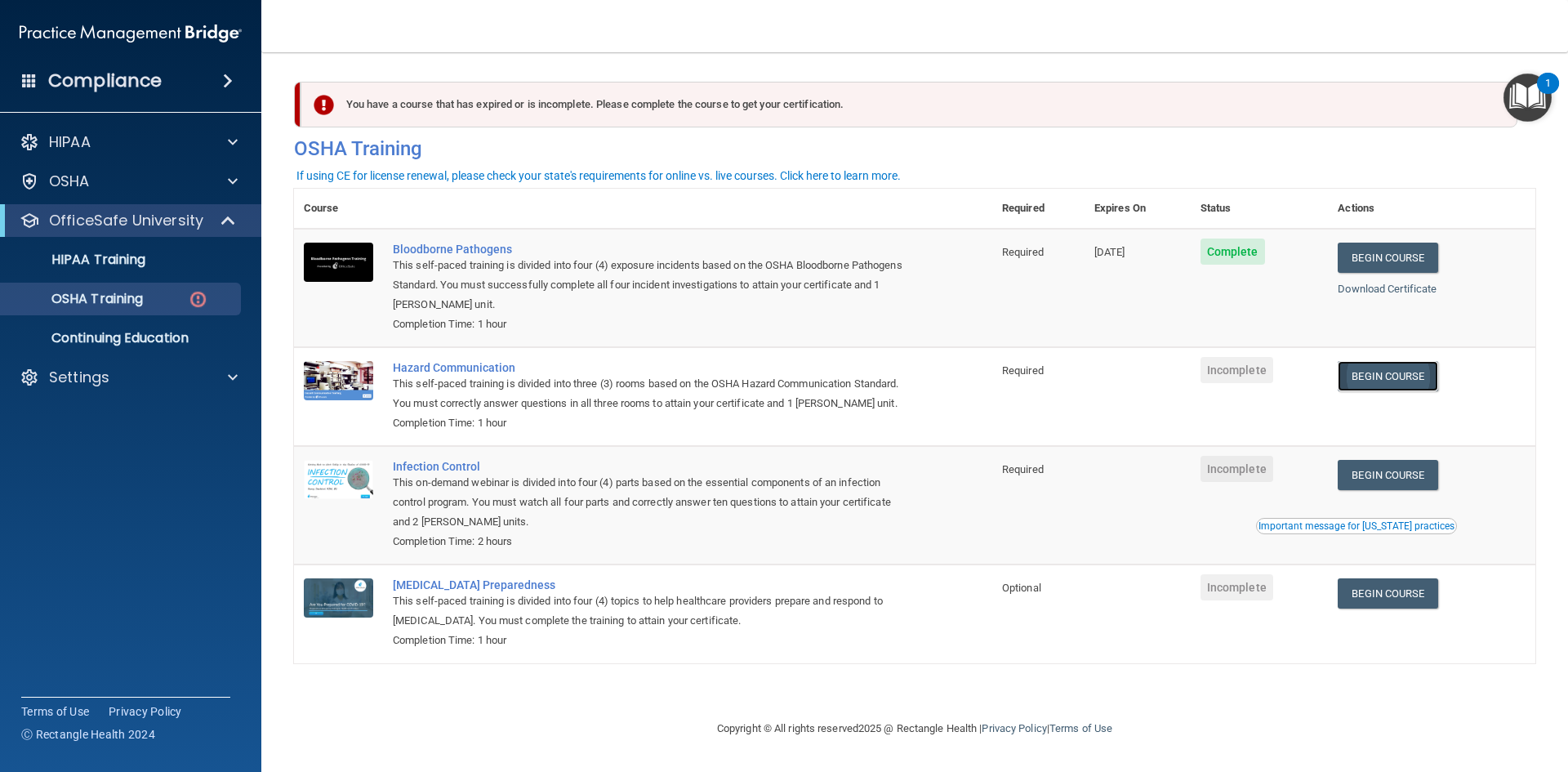
click at [1363, 381] on link "Begin Course" at bounding box center [1388, 376] width 100 height 30
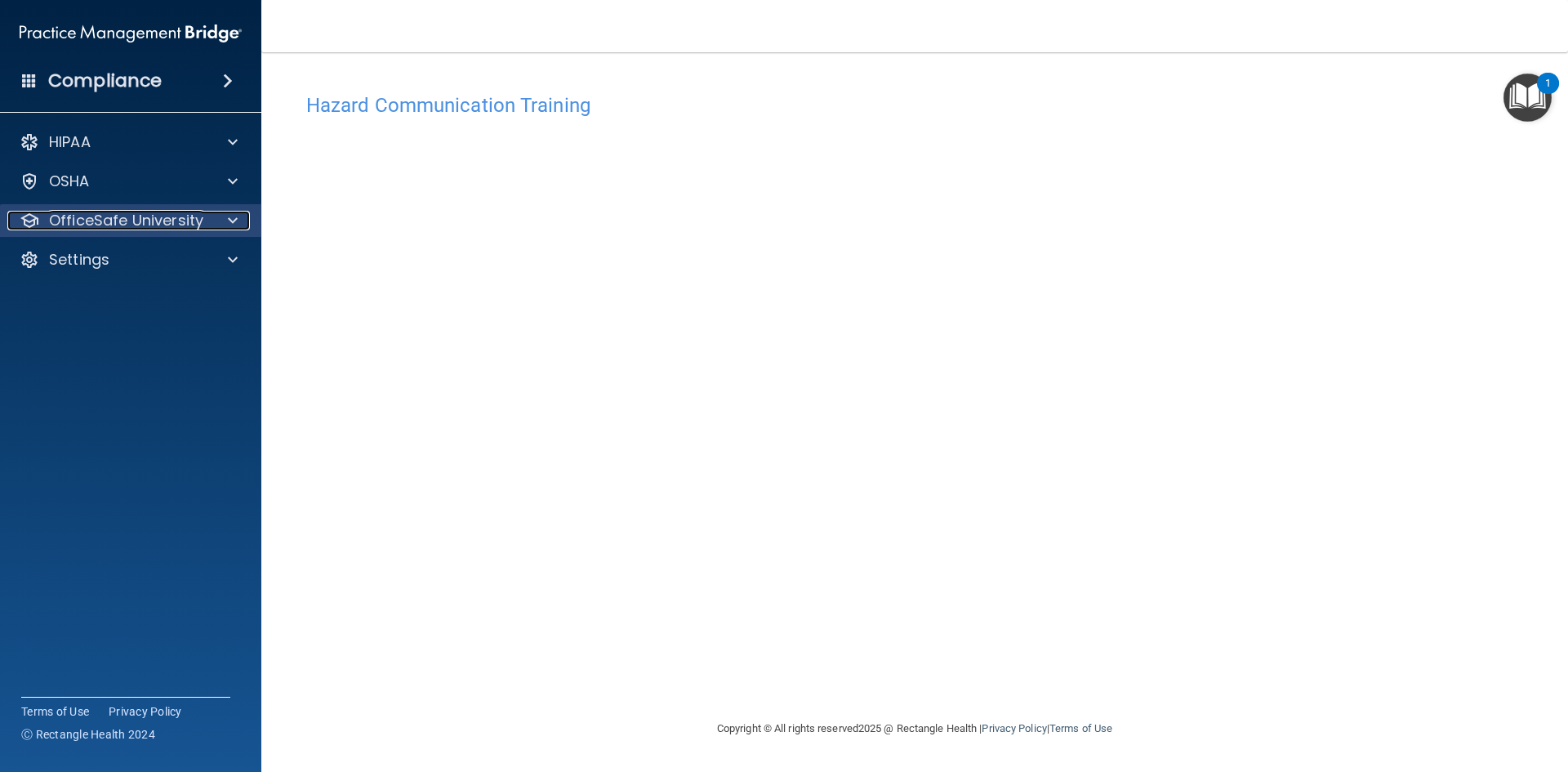
click at [198, 220] on p "OfficeSafe University" at bounding box center [126, 221] width 155 height 20
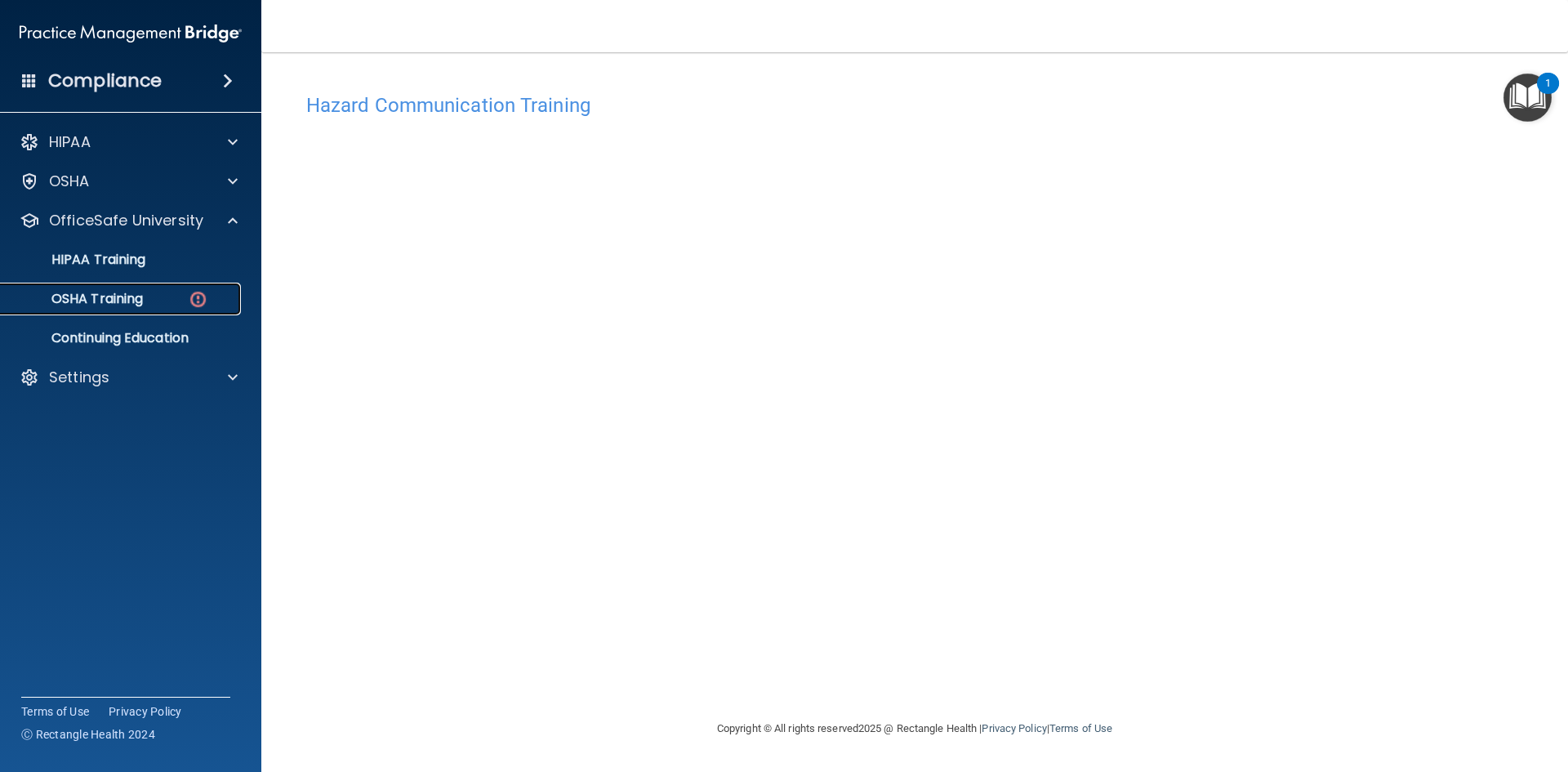
click at [193, 287] on link "OSHA Training" at bounding box center [112, 299] width 257 height 33
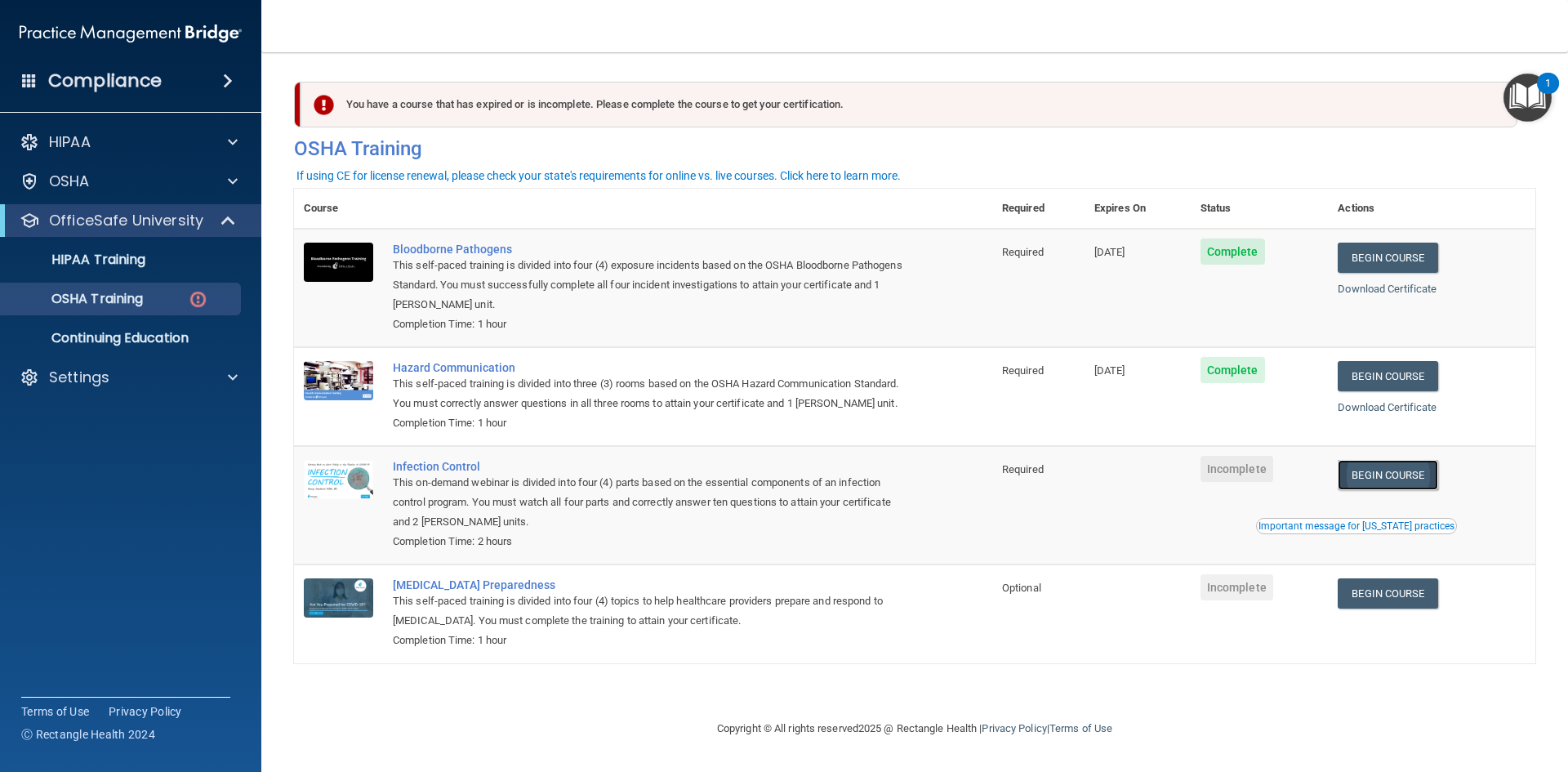
click at [1413, 481] on link "Begin Course" at bounding box center [1388, 475] width 100 height 30
click at [160, 293] on div "OSHA Training" at bounding box center [122, 299] width 223 height 16
click at [1385, 472] on link "Begin Course" at bounding box center [1388, 475] width 100 height 30
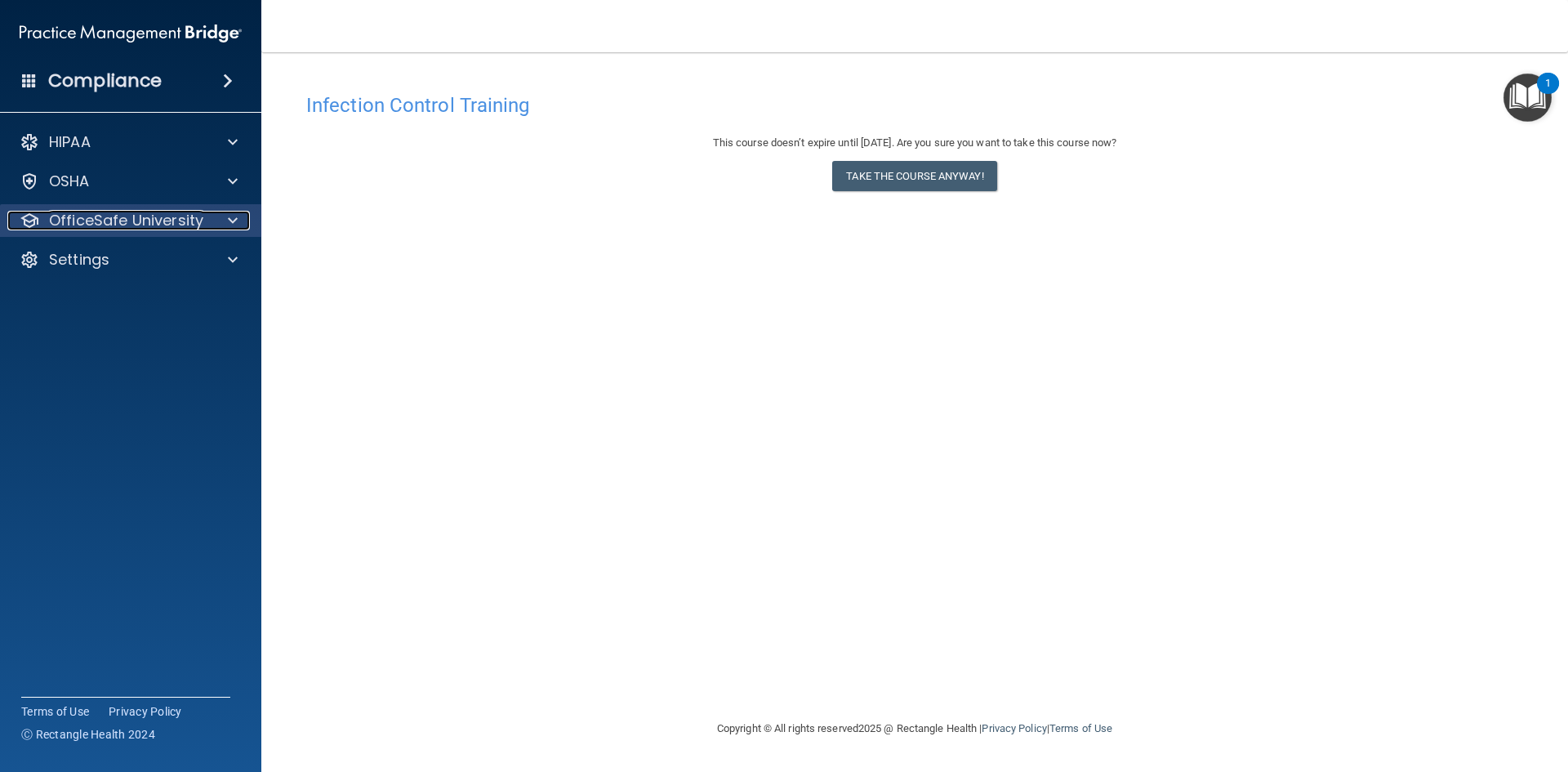
click at [213, 219] on div at bounding box center [231, 221] width 41 height 20
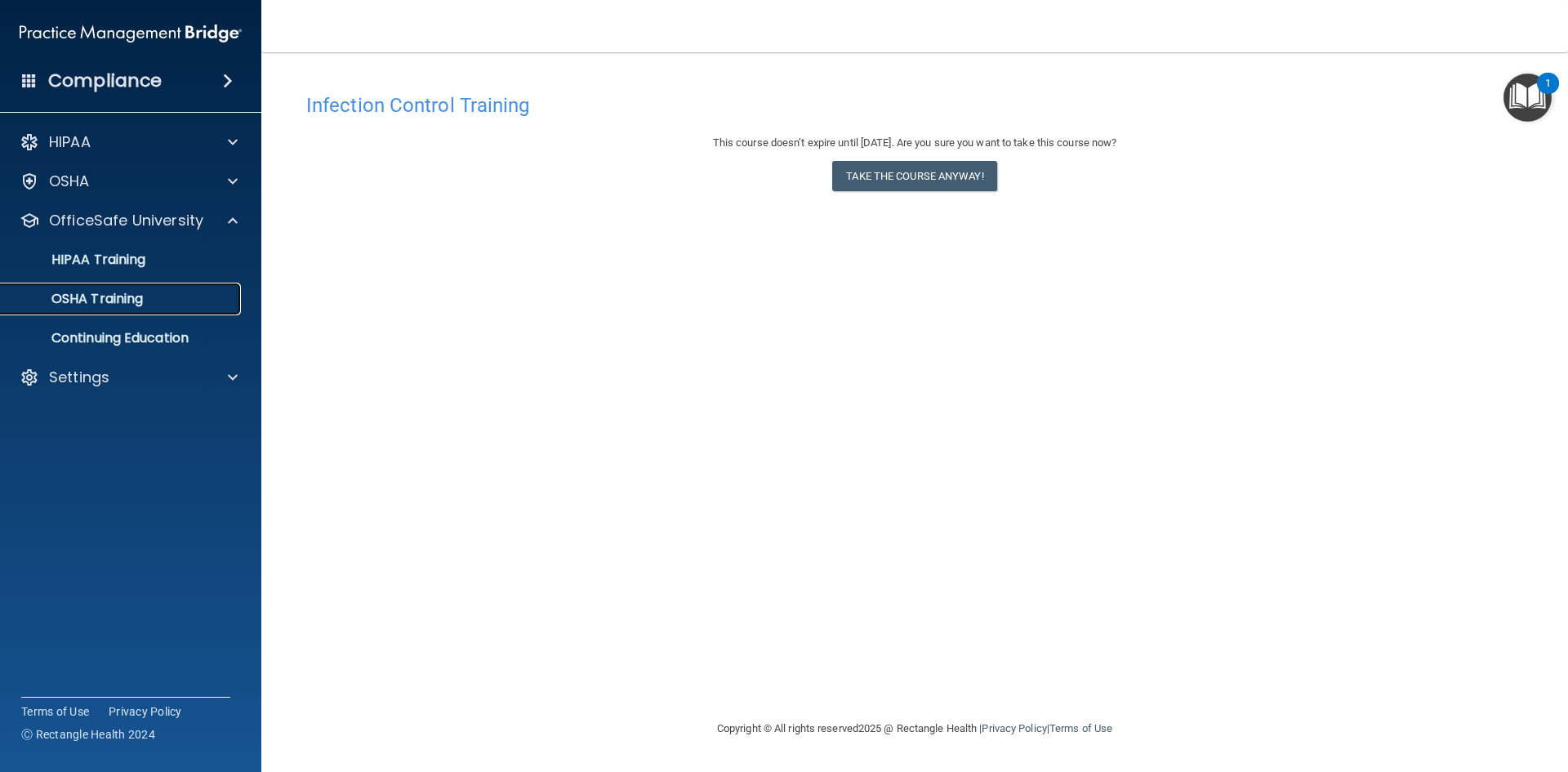
click at [167, 302] on div "OSHA Training" at bounding box center [122, 299] width 223 height 16
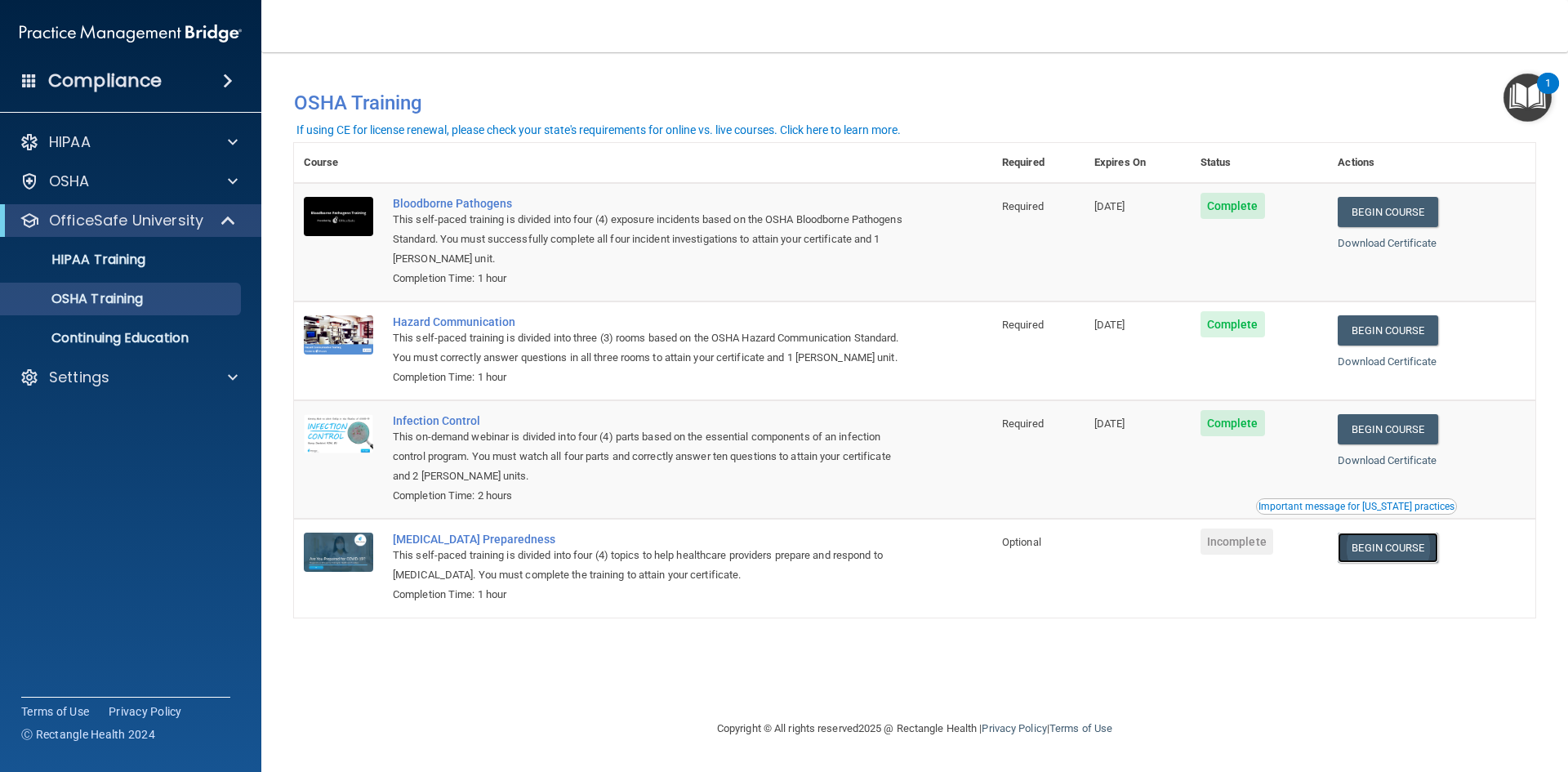
click at [1395, 549] on link "Begin Course" at bounding box center [1388, 548] width 100 height 30
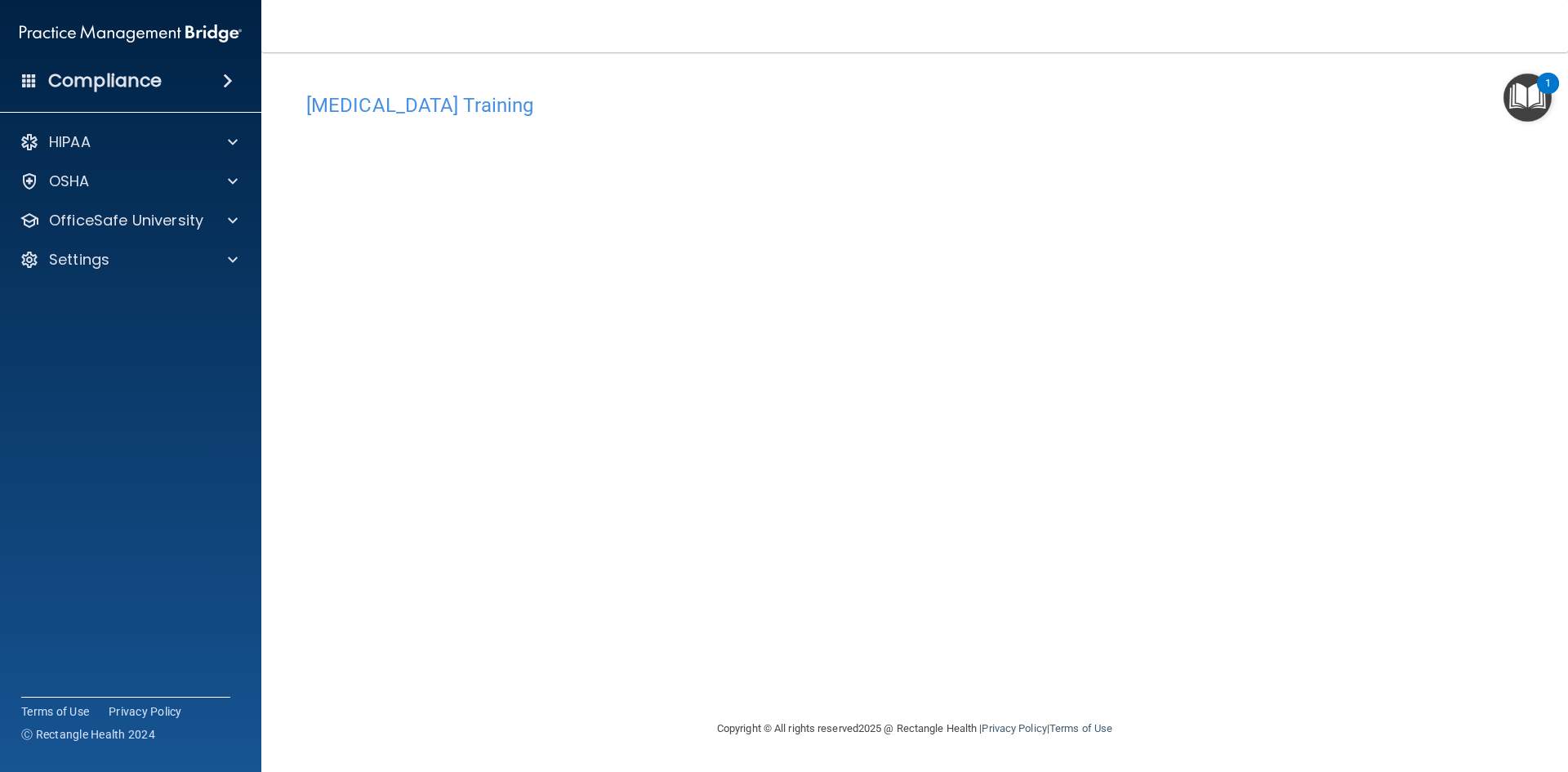
click at [647, 110] on h4 "[MEDICAL_DATA] Training" at bounding box center [914, 106] width 1217 height 21
click at [173, 227] on p "OfficeSafe University" at bounding box center [126, 221] width 155 height 20
click at [152, 299] on div "OSHA Training" at bounding box center [122, 299] width 223 height 16
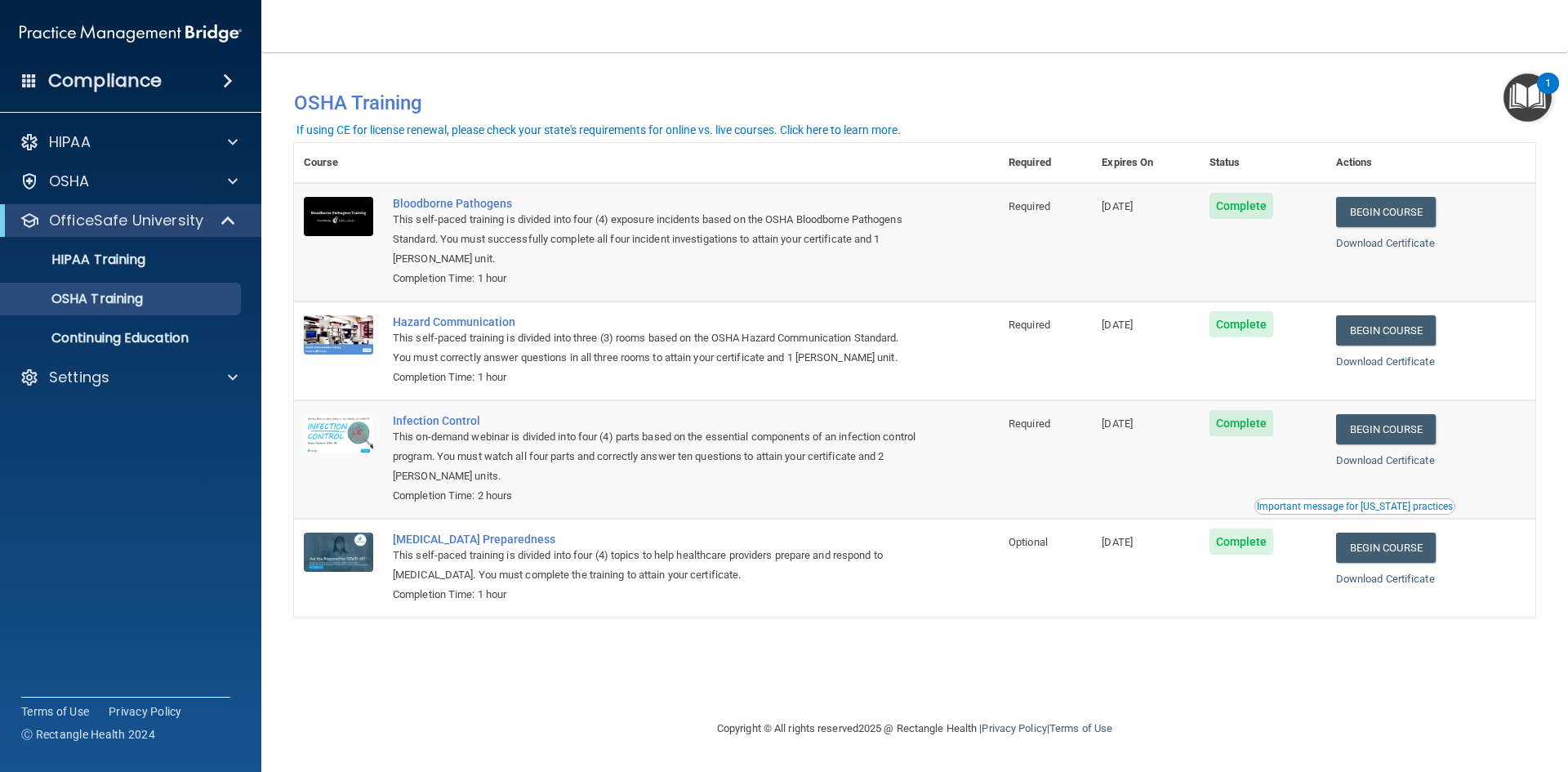
click at [1320, 503] on button "Important message for [US_STATE] practices" at bounding box center [1355, 507] width 201 height 16
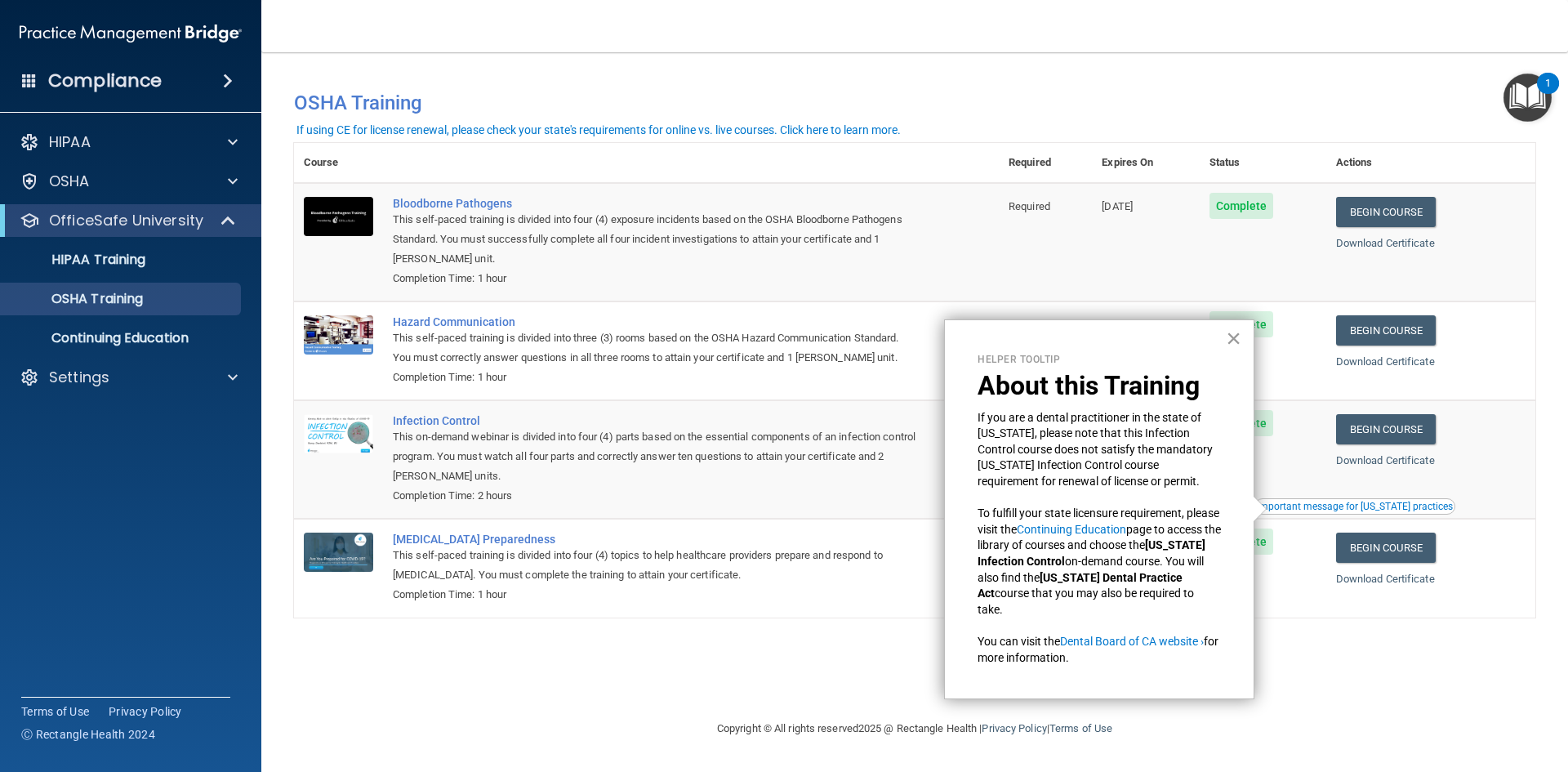
click at [1234, 336] on button "×" at bounding box center [1233, 338] width 16 height 26
